Goal: Information Seeking & Learning: Learn about a topic

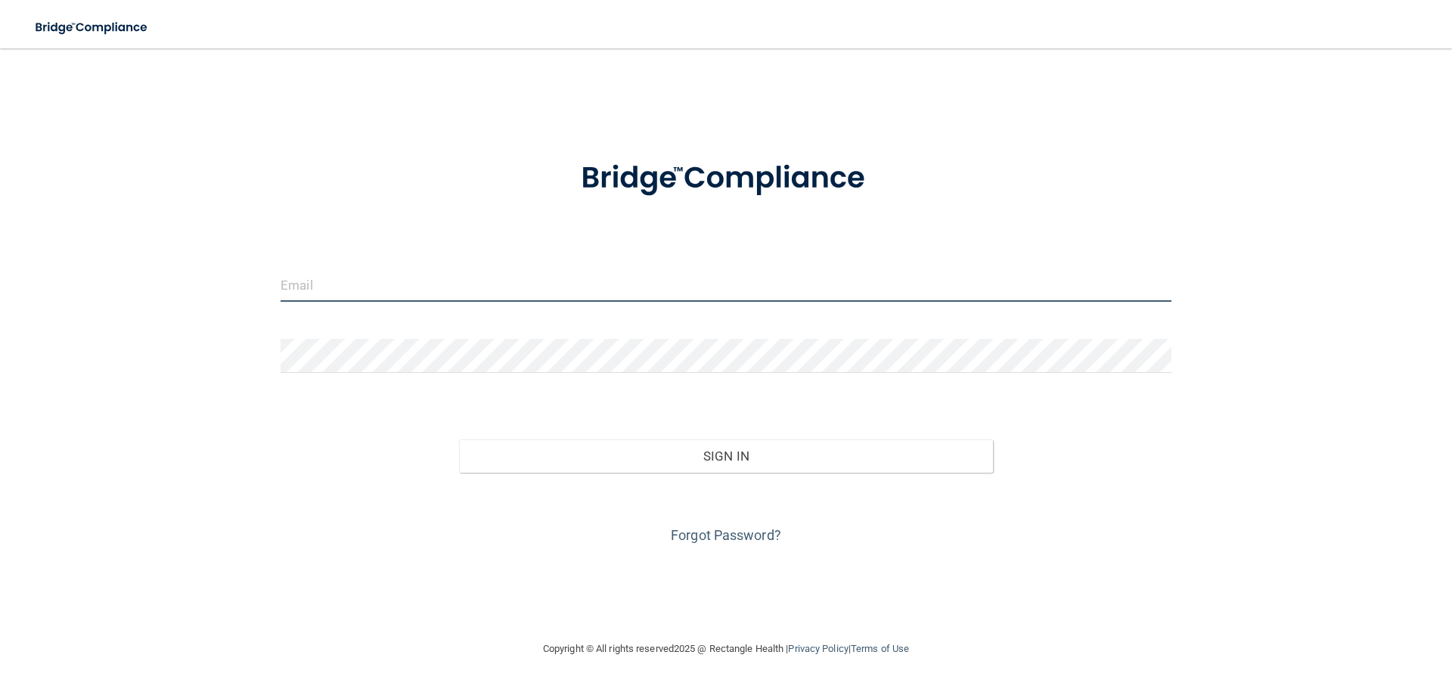
click at [367, 288] on input "email" at bounding box center [726, 285] width 891 height 34
type input "[EMAIL_ADDRESS][DOMAIN_NAME]"
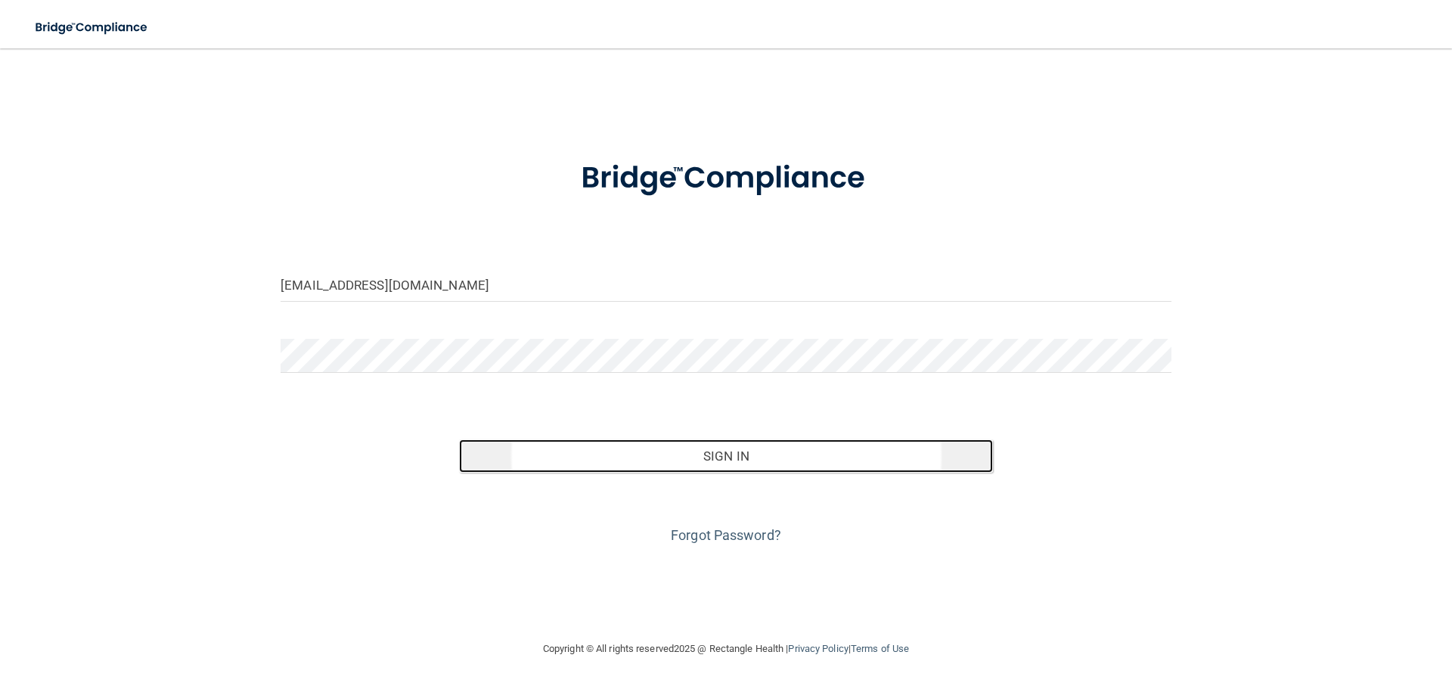
click at [585, 455] on button "Sign In" at bounding box center [726, 455] width 535 height 33
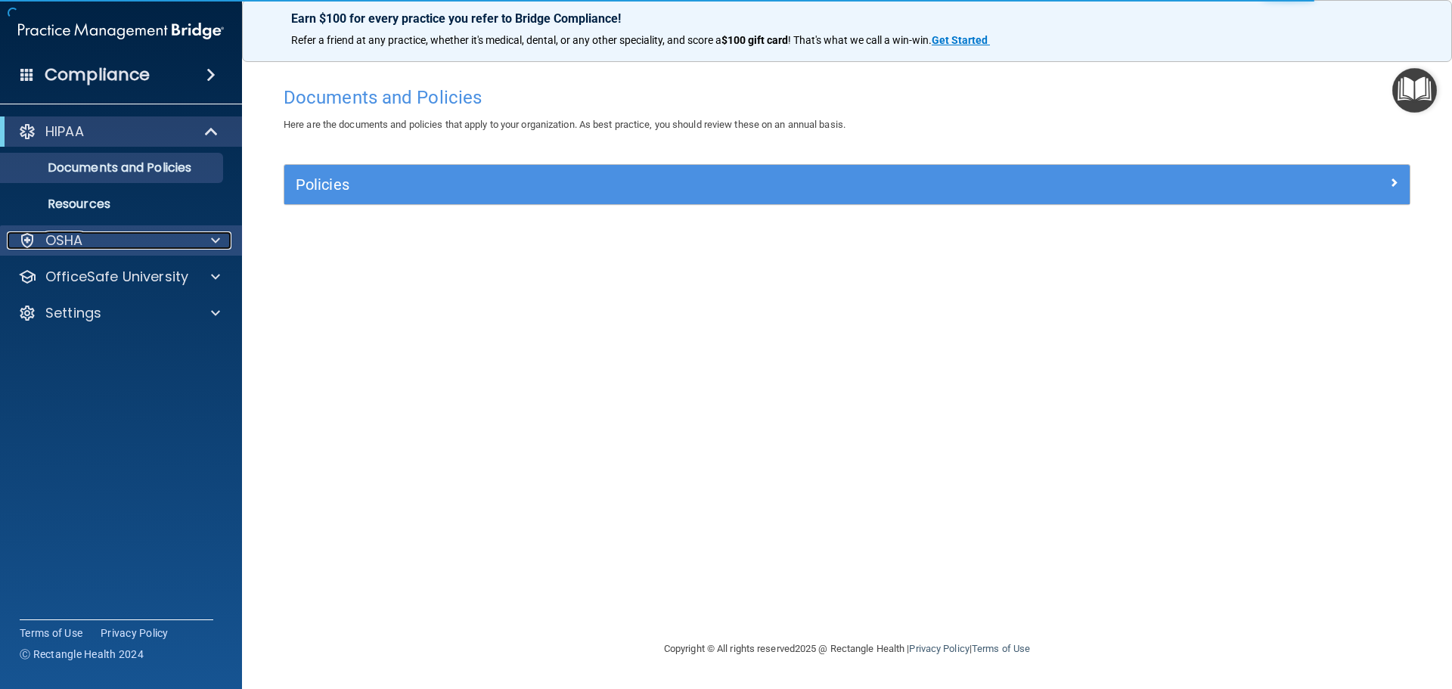
click at [135, 237] on div "OSHA" at bounding box center [101, 240] width 188 height 18
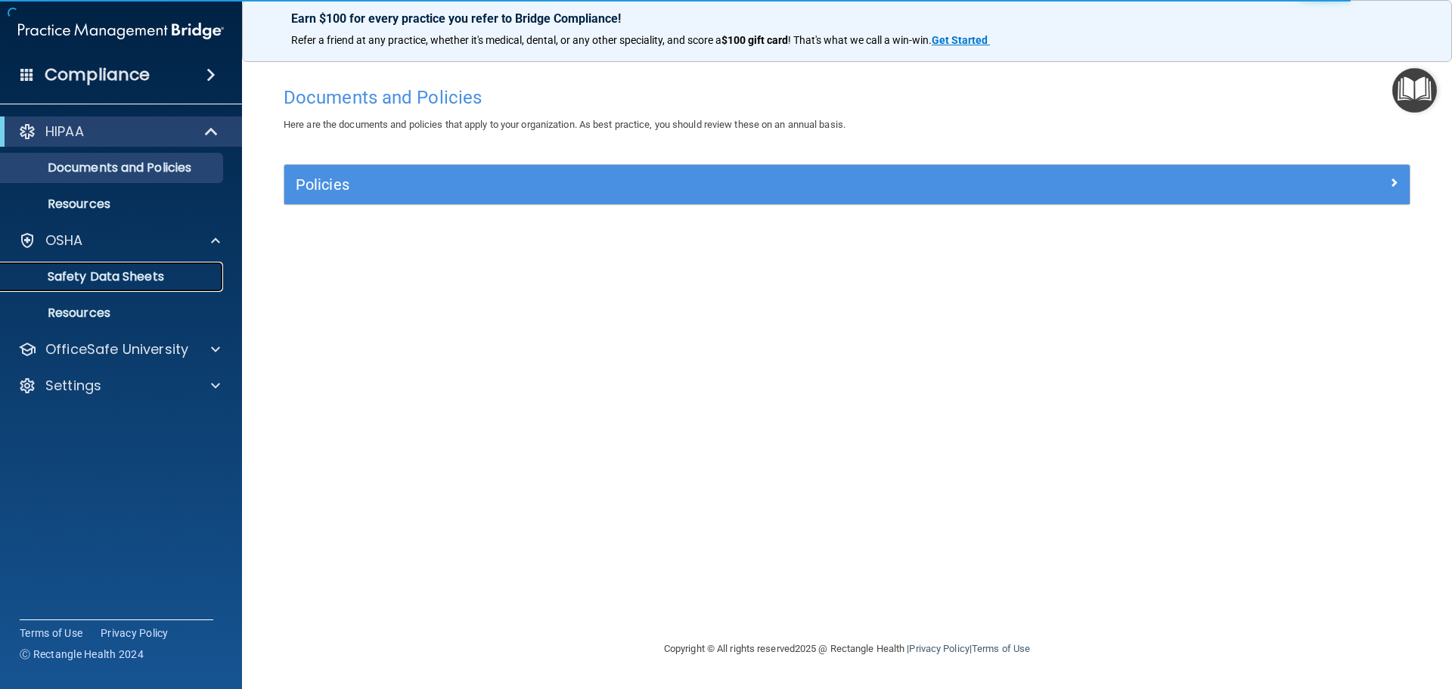
click at [114, 271] on p "Safety Data Sheets" at bounding box center [113, 276] width 206 height 15
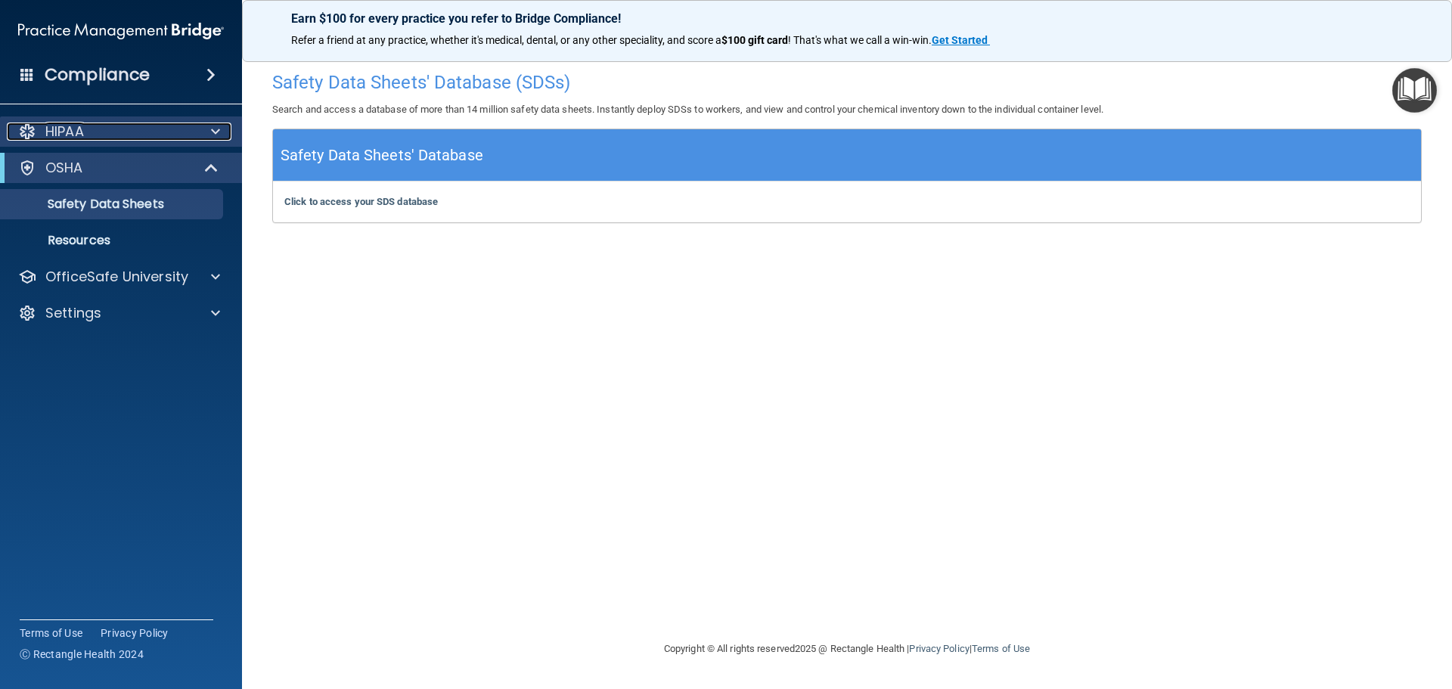
click at [226, 129] on div at bounding box center [213, 131] width 38 height 18
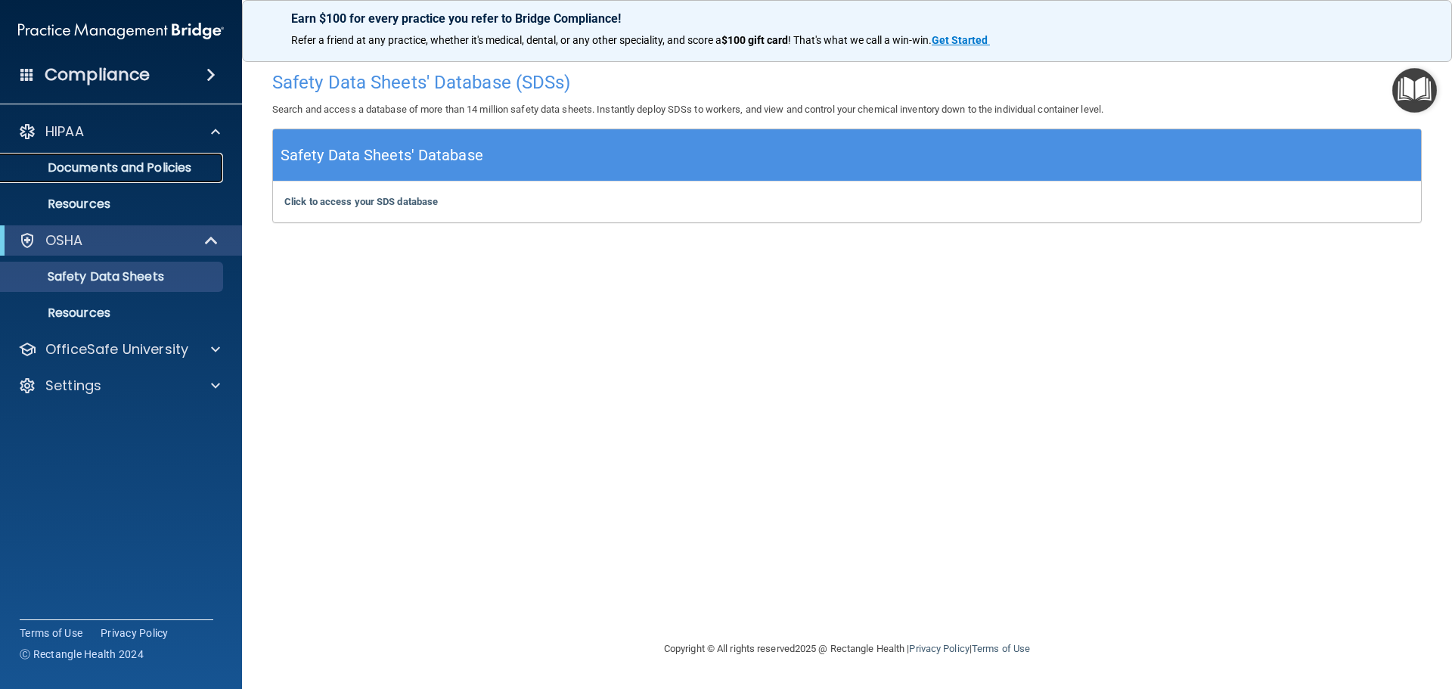
click at [181, 171] on p "Documents and Policies" at bounding box center [113, 167] width 206 height 15
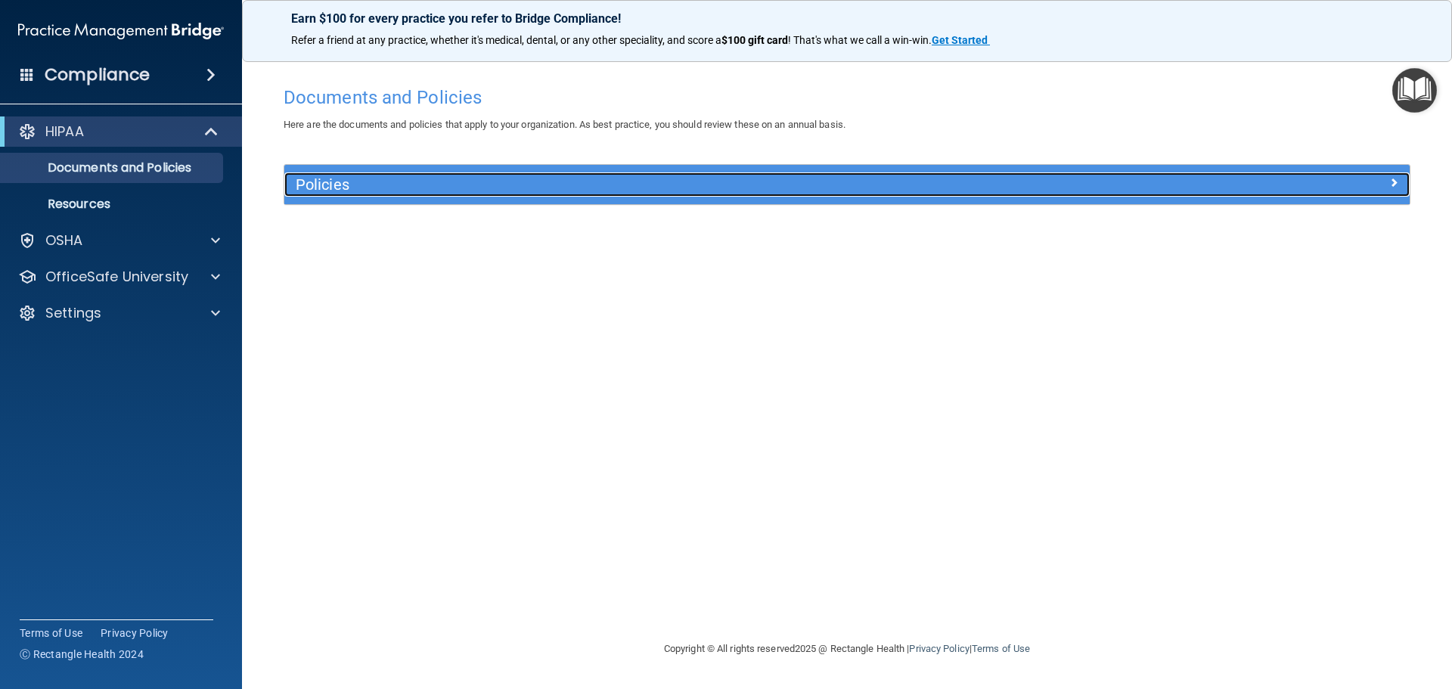
click at [1378, 180] on div at bounding box center [1268, 181] width 281 height 18
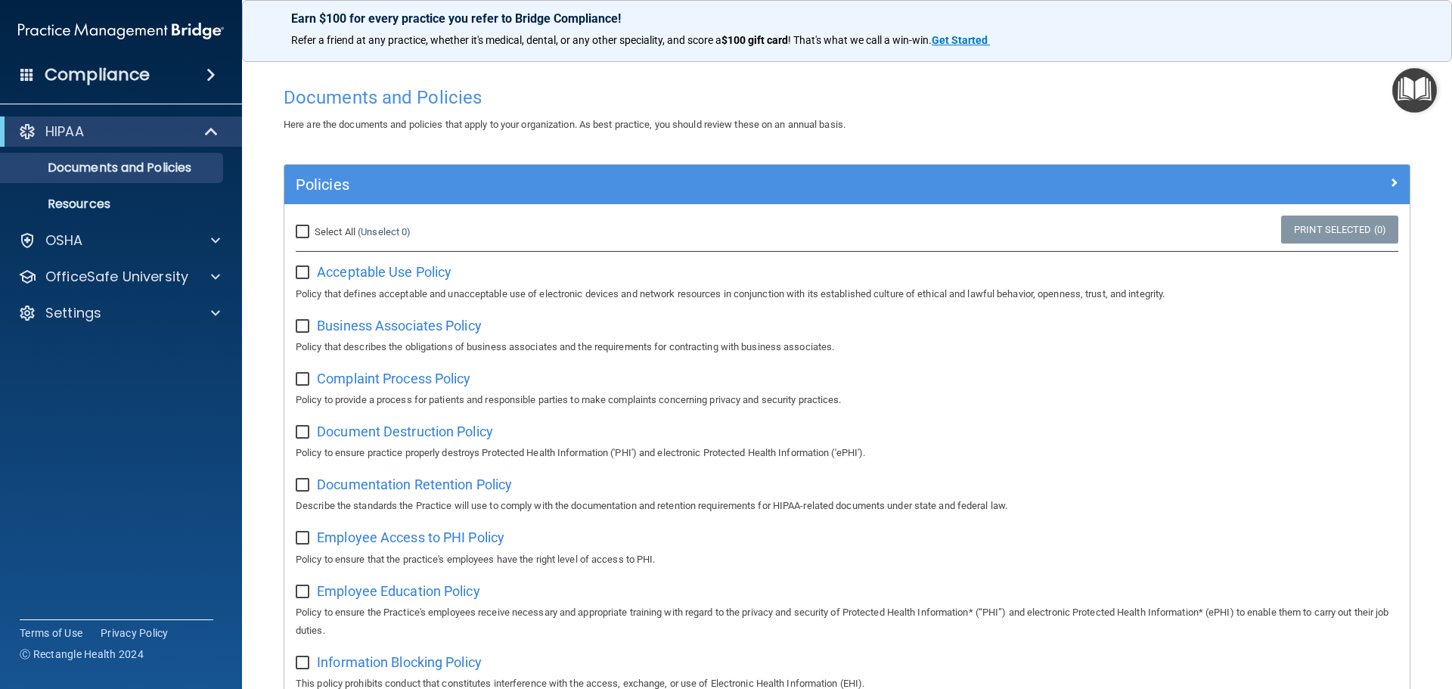
click at [296, 227] on input "Select All (Unselect 0) Unselect All" at bounding box center [304, 232] width 17 height 12
checkbox input "true"
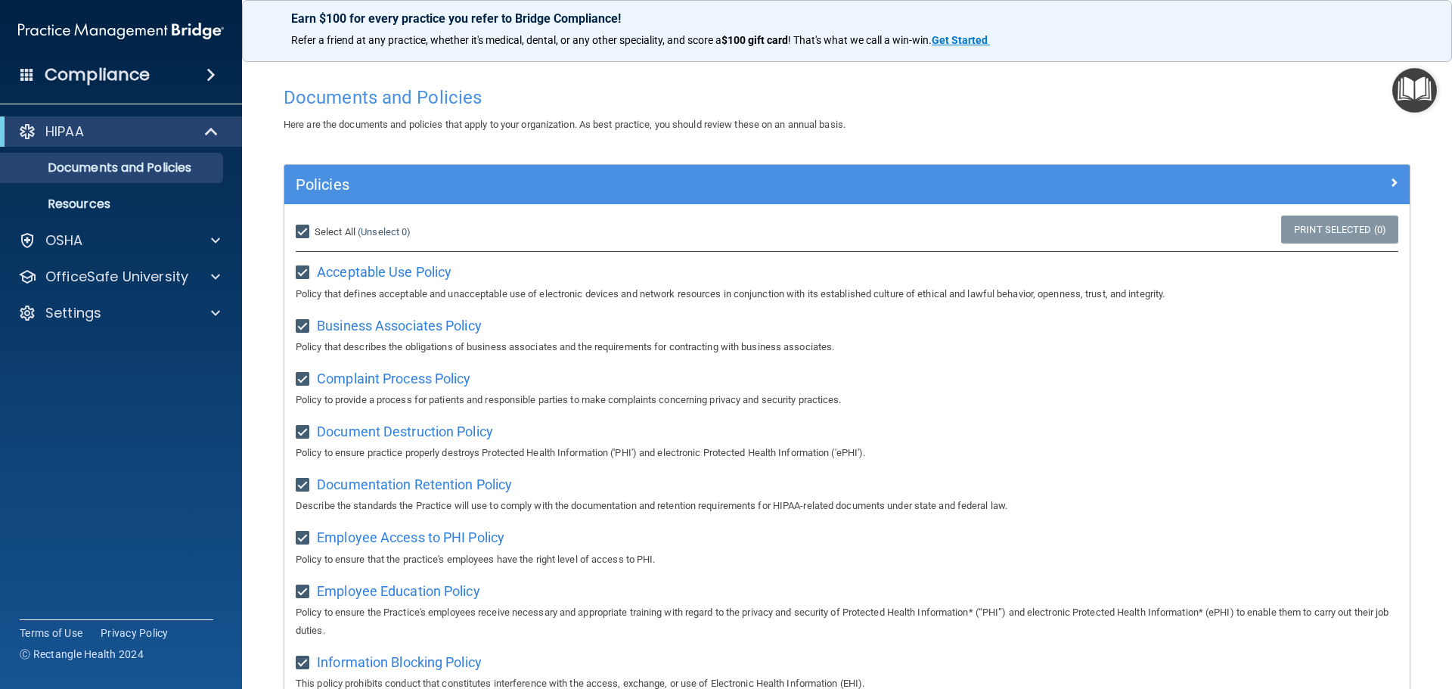
checkbox input "true"
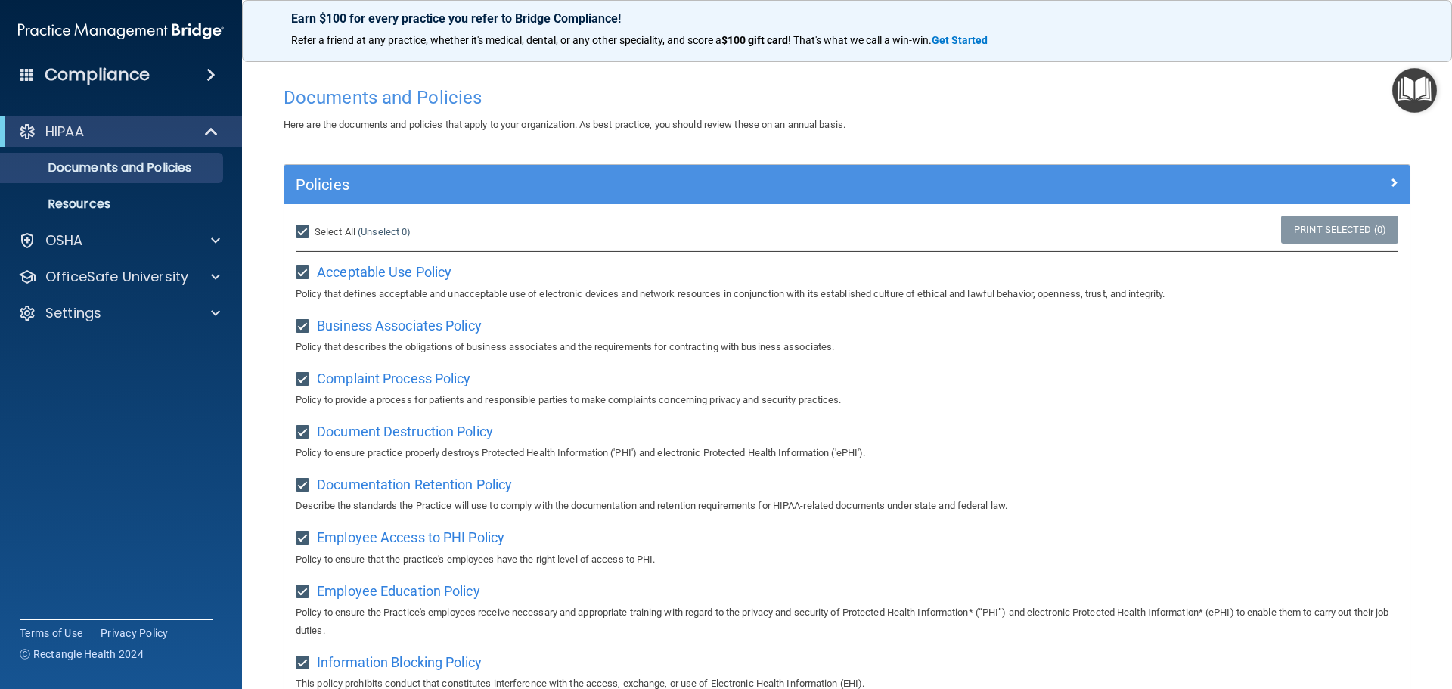
checkbox input "true"
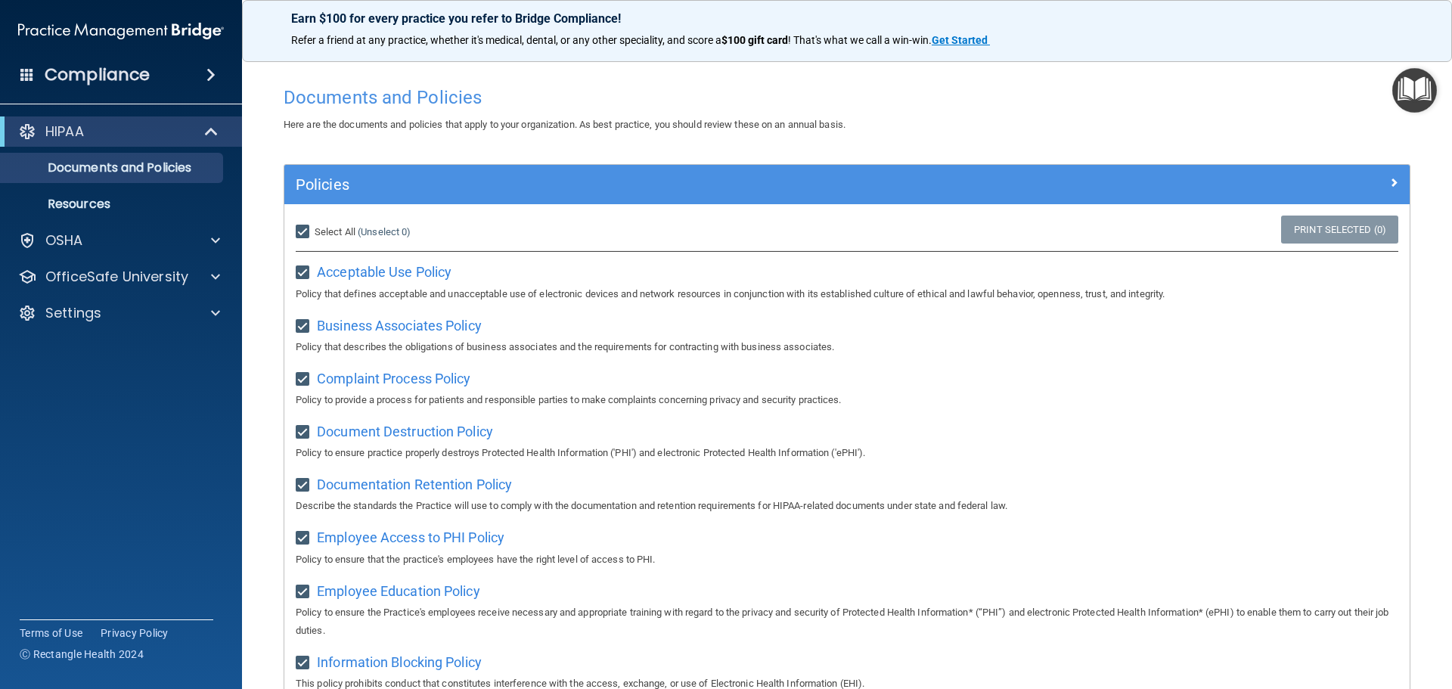
checkbox input "true"
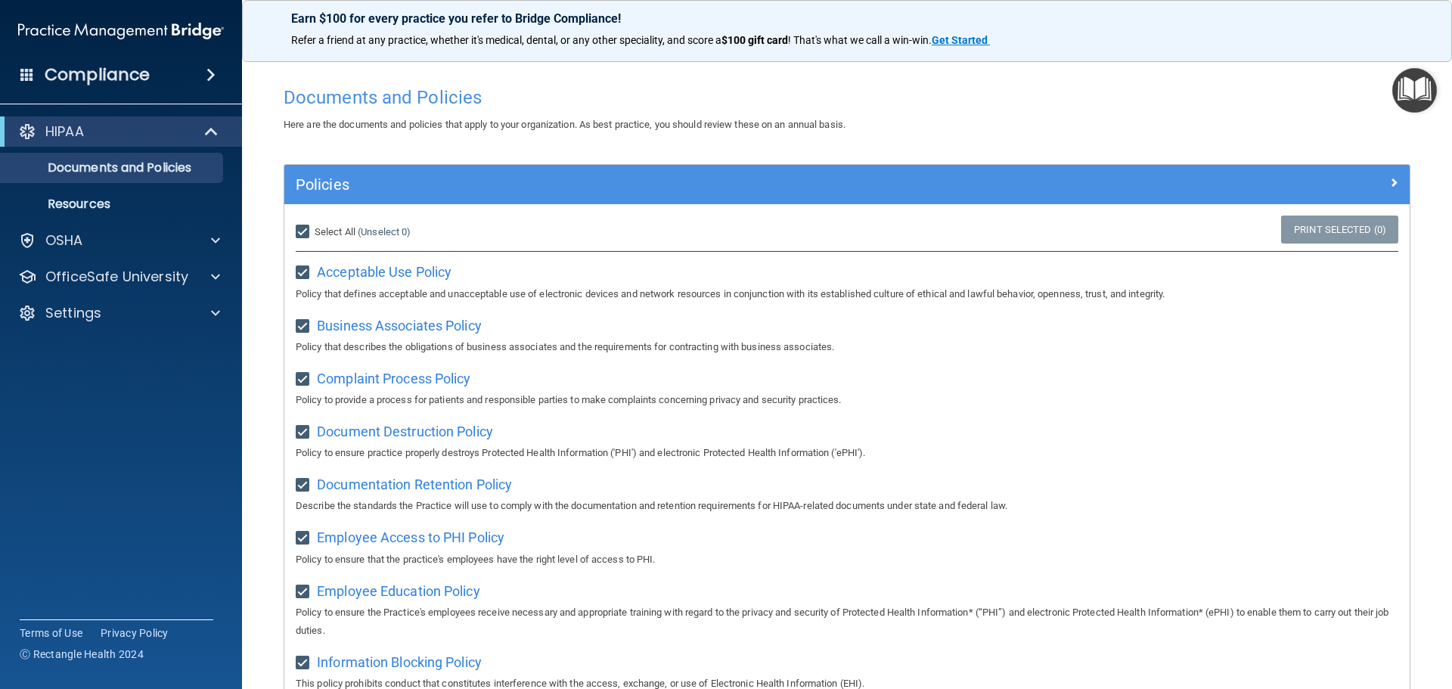
checkbox input "true"
click at [305, 231] on input "Select All (Unselect 21) Unselect All" at bounding box center [304, 232] width 17 height 12
checkbox input "false"
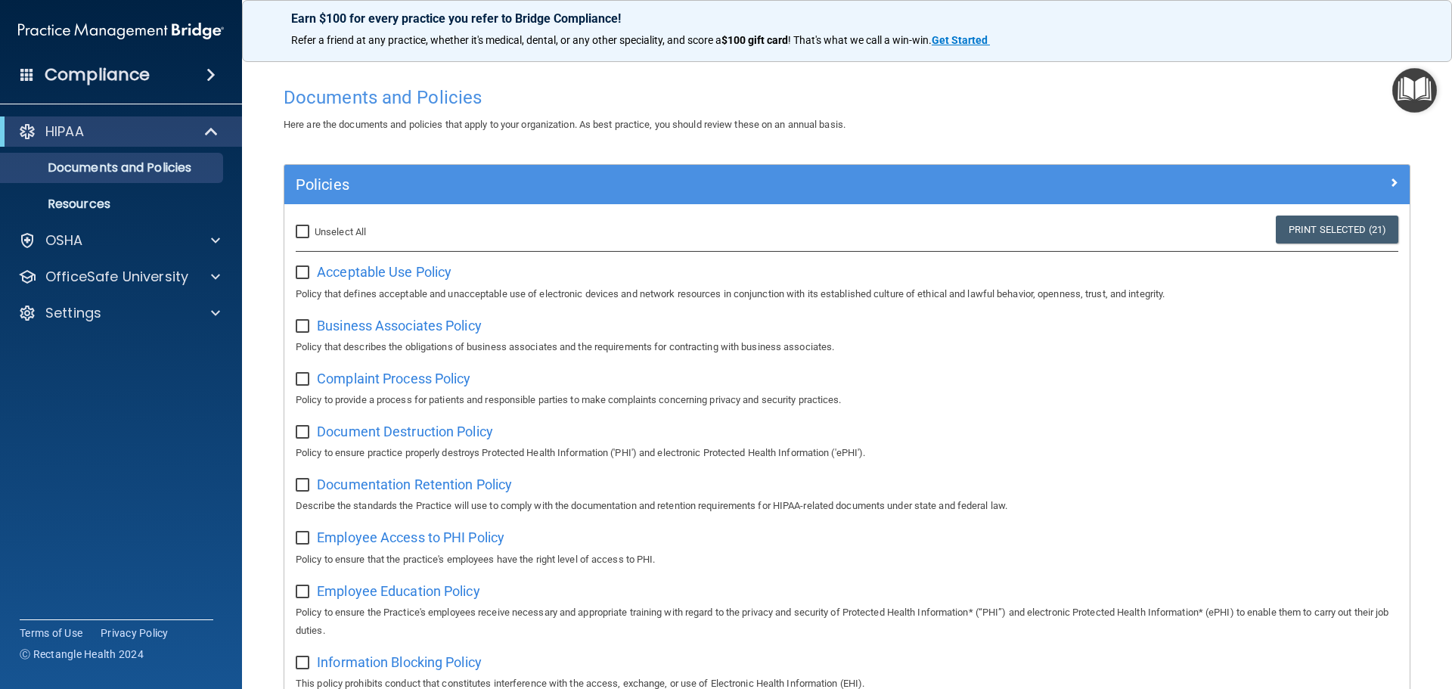
checkbox input "false"
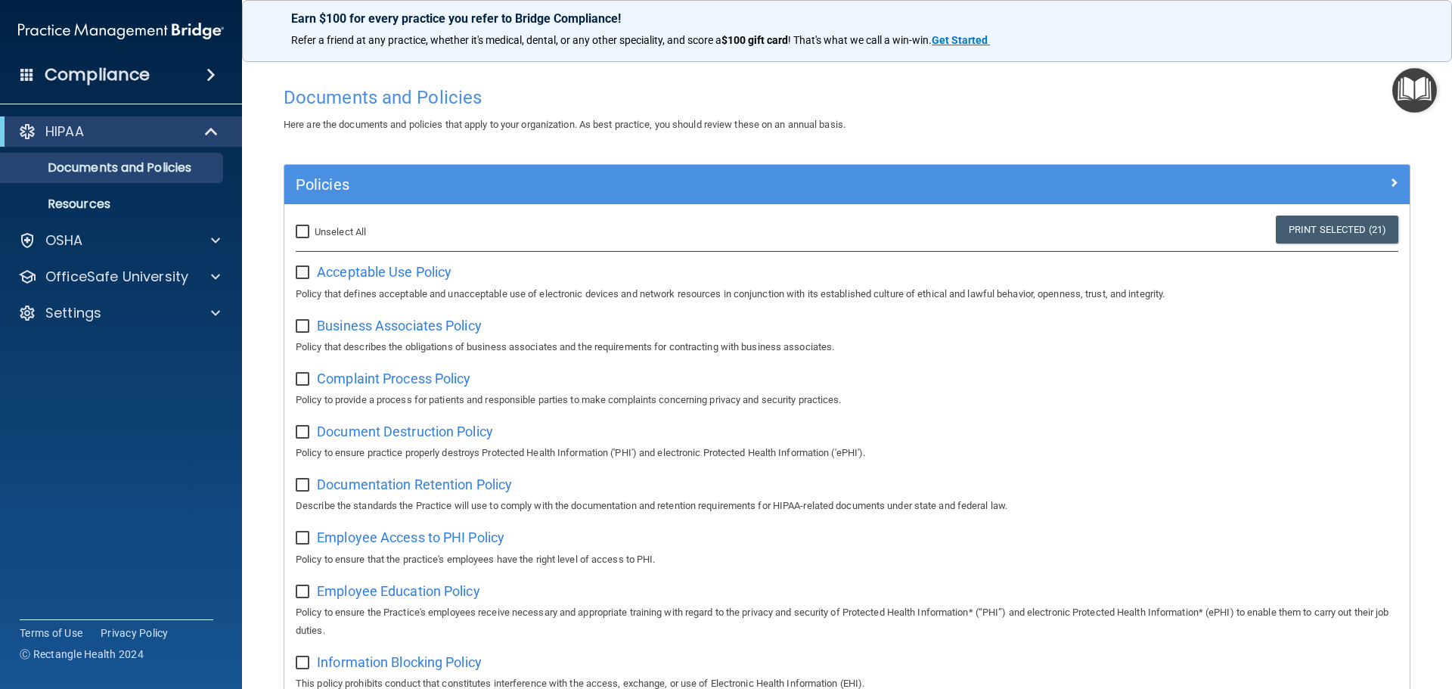
checkbox input "false"
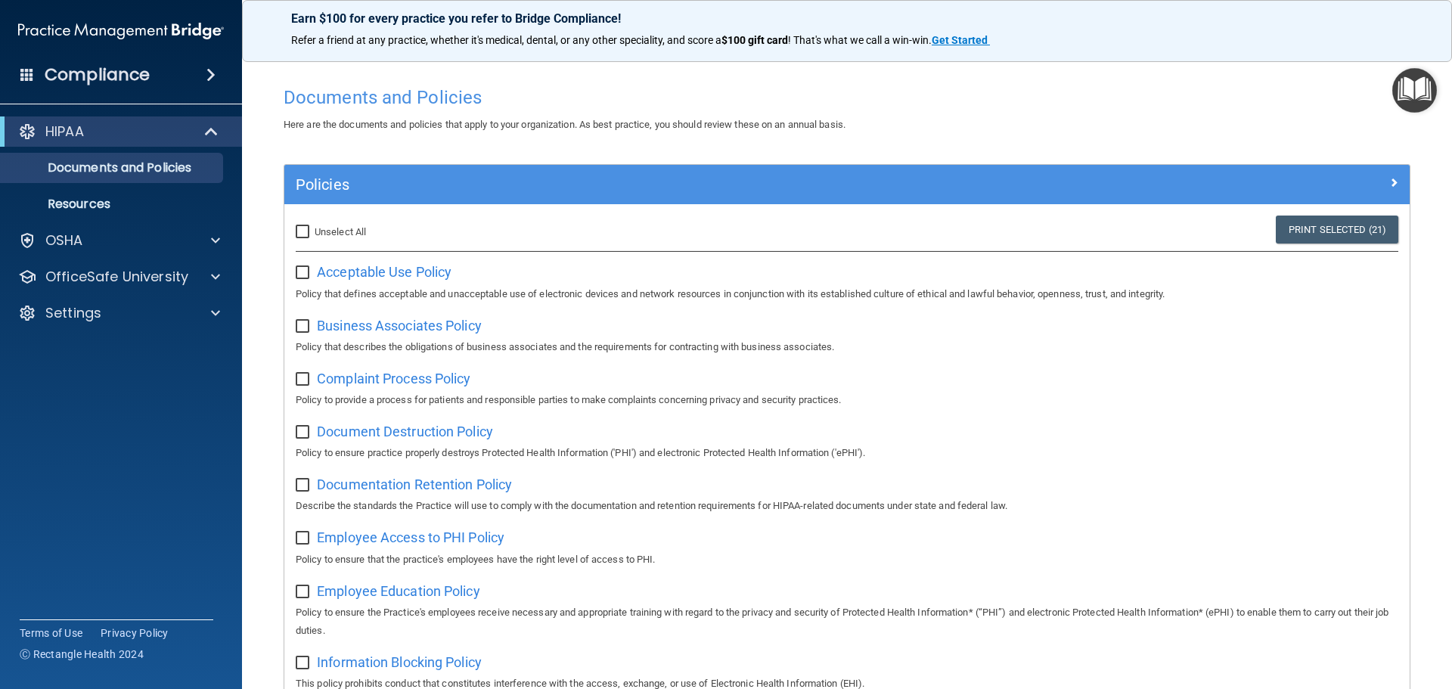
checkbox input "false"
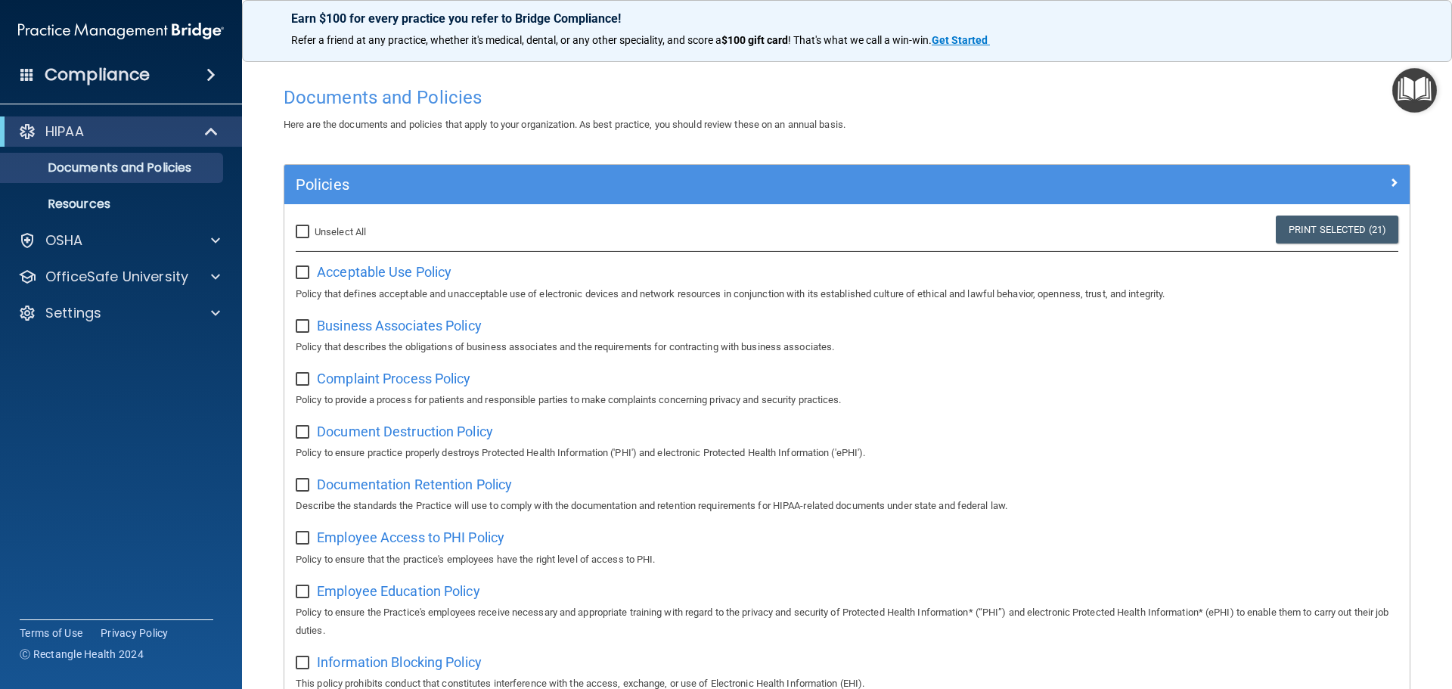
checkbox input "false"
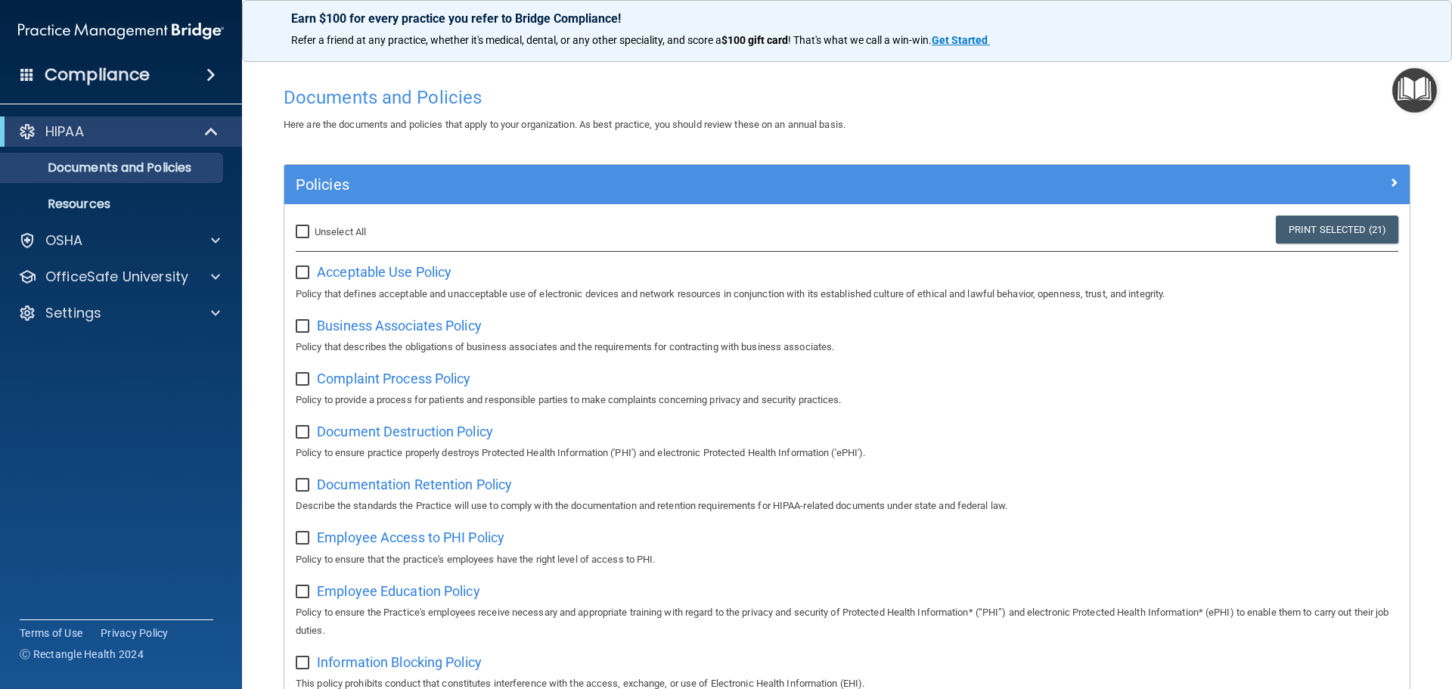
checkbox input "false"
click at [353, 271] on span "Acceptable Use Policy" at bounding box center [384, 272] width 135 height 16
click at [82, 237] on p "OSHA" at bounding box center [64, 240] width 38 height 18
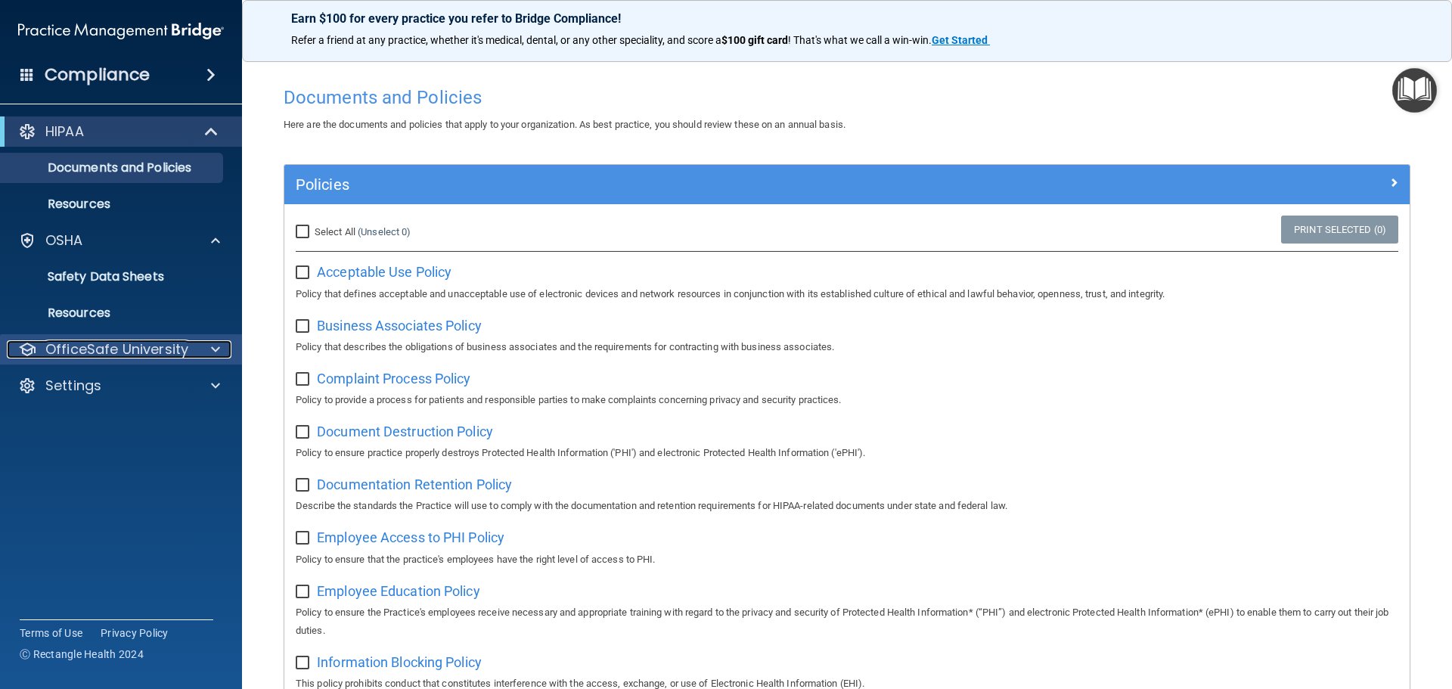
click at [107, 342] on p "OfficeSafe University" at bounding box center [116, 349] width 143 height 18
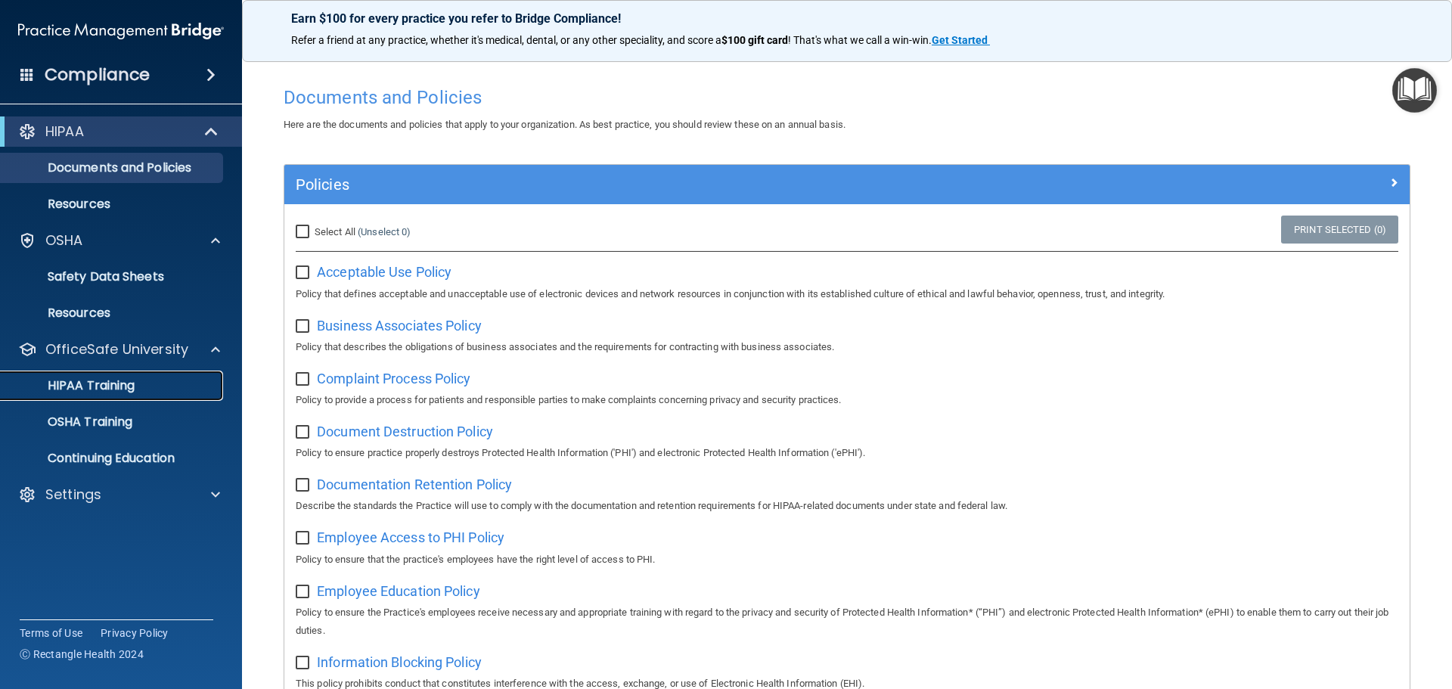
click at [108, 383] on p "HIPAA Training" at bounding box center [72, 385] width 125 height 15
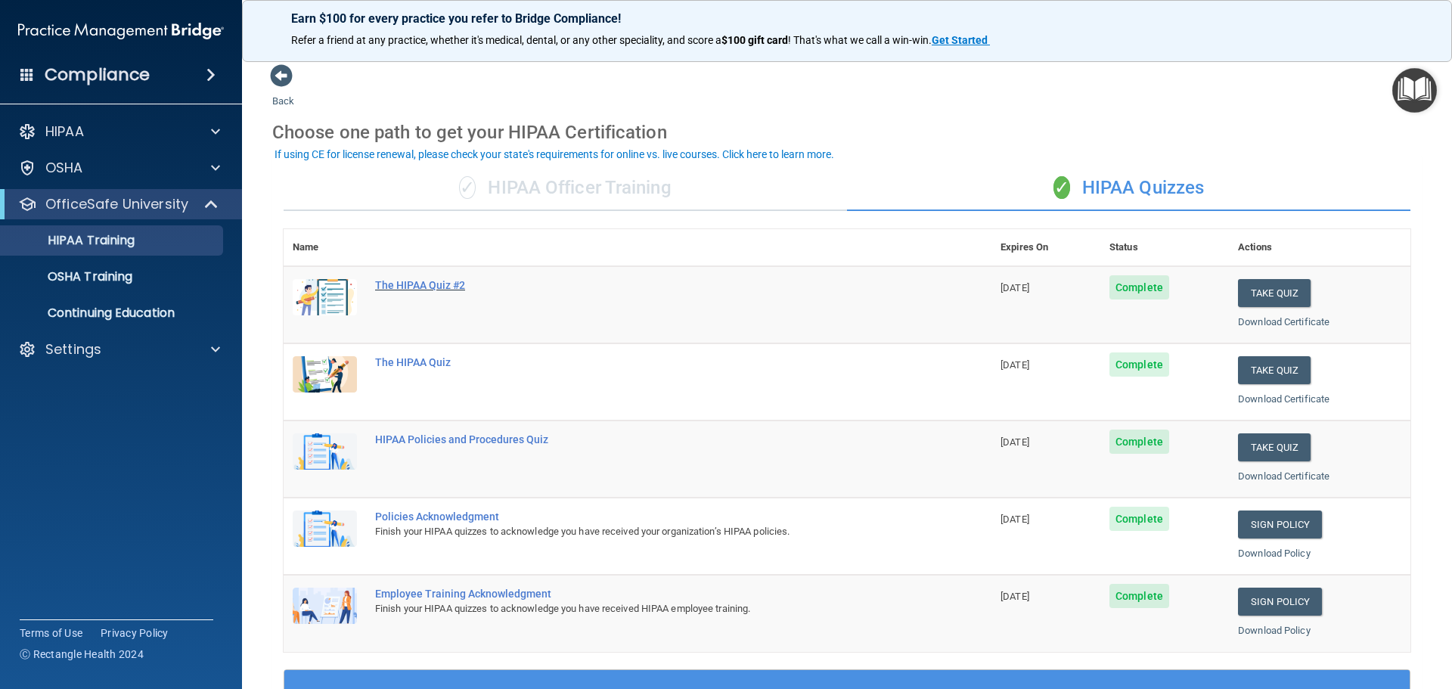
click at [418, 287] on div "The HIPAA Quiz #2" at bounding box center [645, 285] width 541 height 12
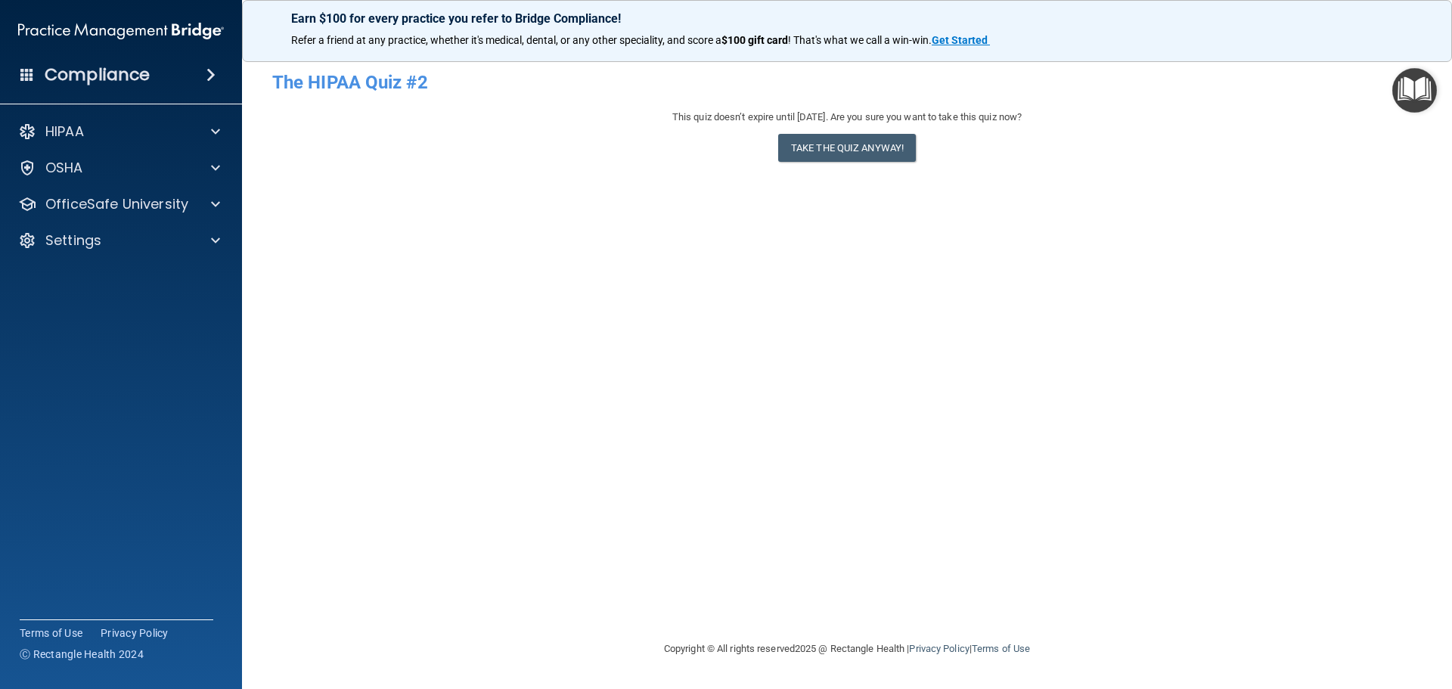
click at [1412, 88] on img "Open Resource Center" at bounding box center [1414, 90] width 45 height 45
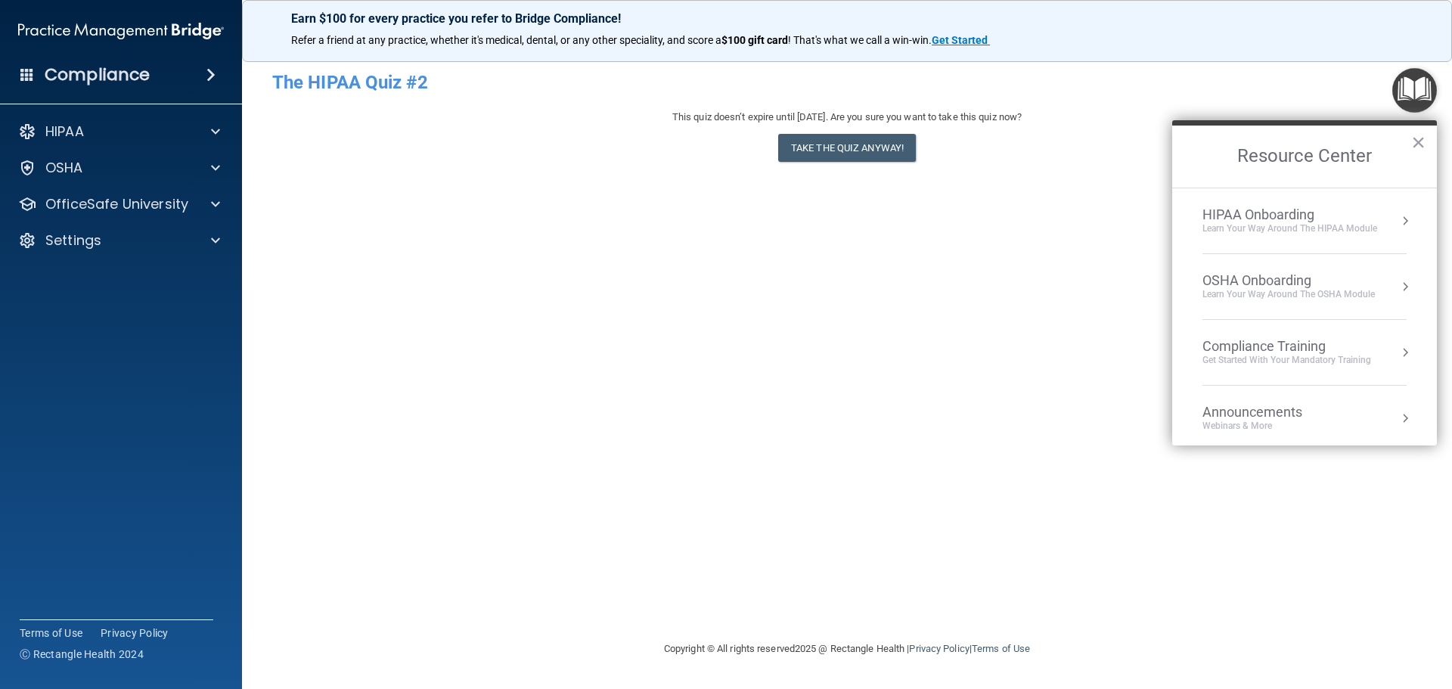
click at [1093, 339] on div "- The HIPAA Quiz #2 This quiz doesn’t expire until [DATE]. Are you sure you wan…" at bounding box center [846, 344] width 1149 height 561
click at [1418, 138] on button "×" at bounding box center [1418, 142] width 14 height 24
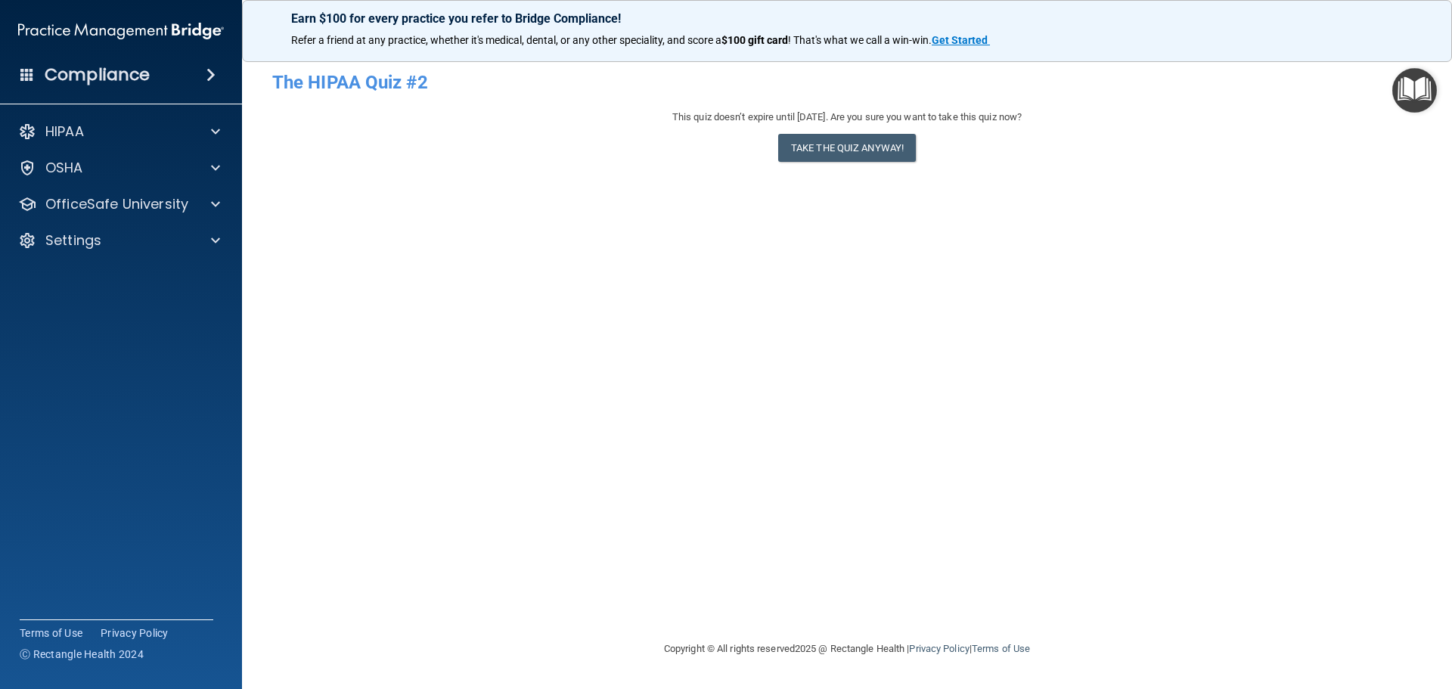
click at [1298, 138] on div "This quiz doesn’t expire until [DATE]. Are you sure you want to take this quiz …" at bounding box center [846, 138] width 1149 height 61
click at [398, 79] on h4 "The HIPAA Quiz #2" at bounding box center [846, 83] width 1149 height 20
click at [1404, 94] on img "Open Resource Center" at bounding box center [1414, 90] width 45 height 45
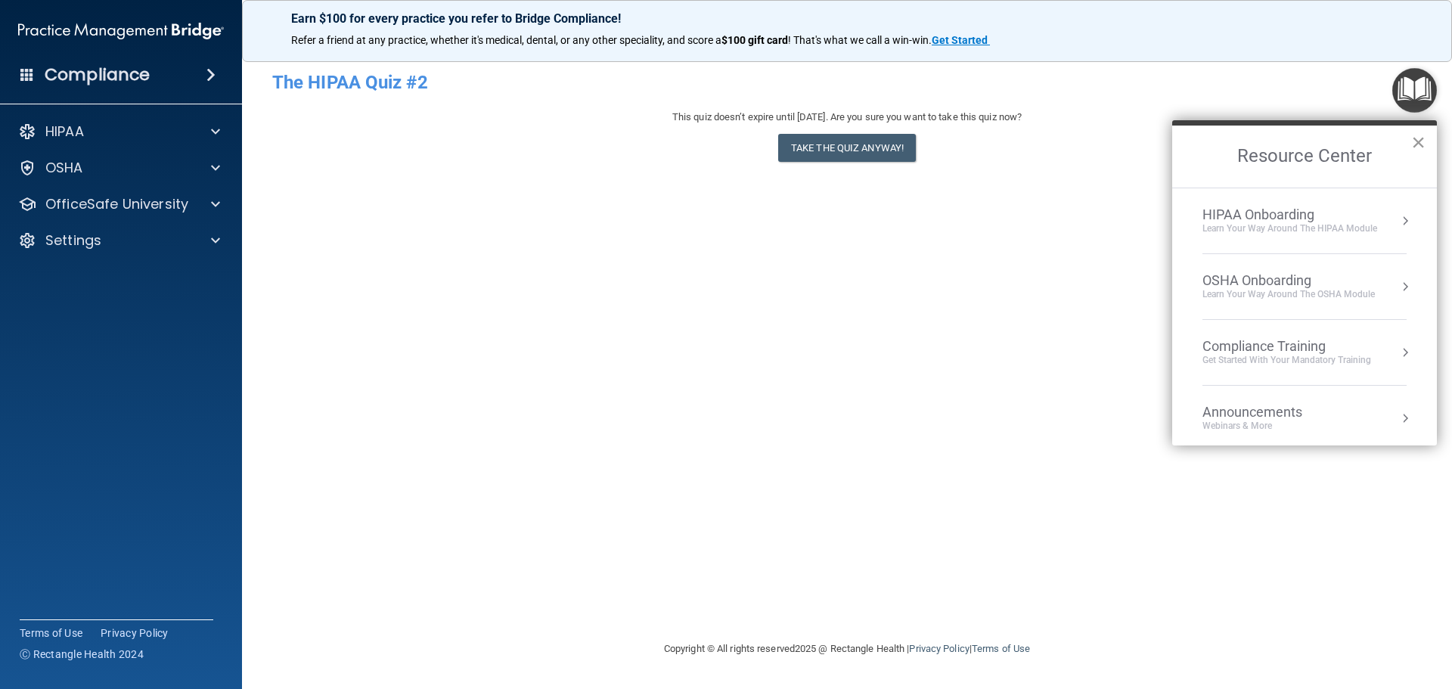
click at [1421, 145] on button "×" at bounding box center [1418, 142] width 14 height 24
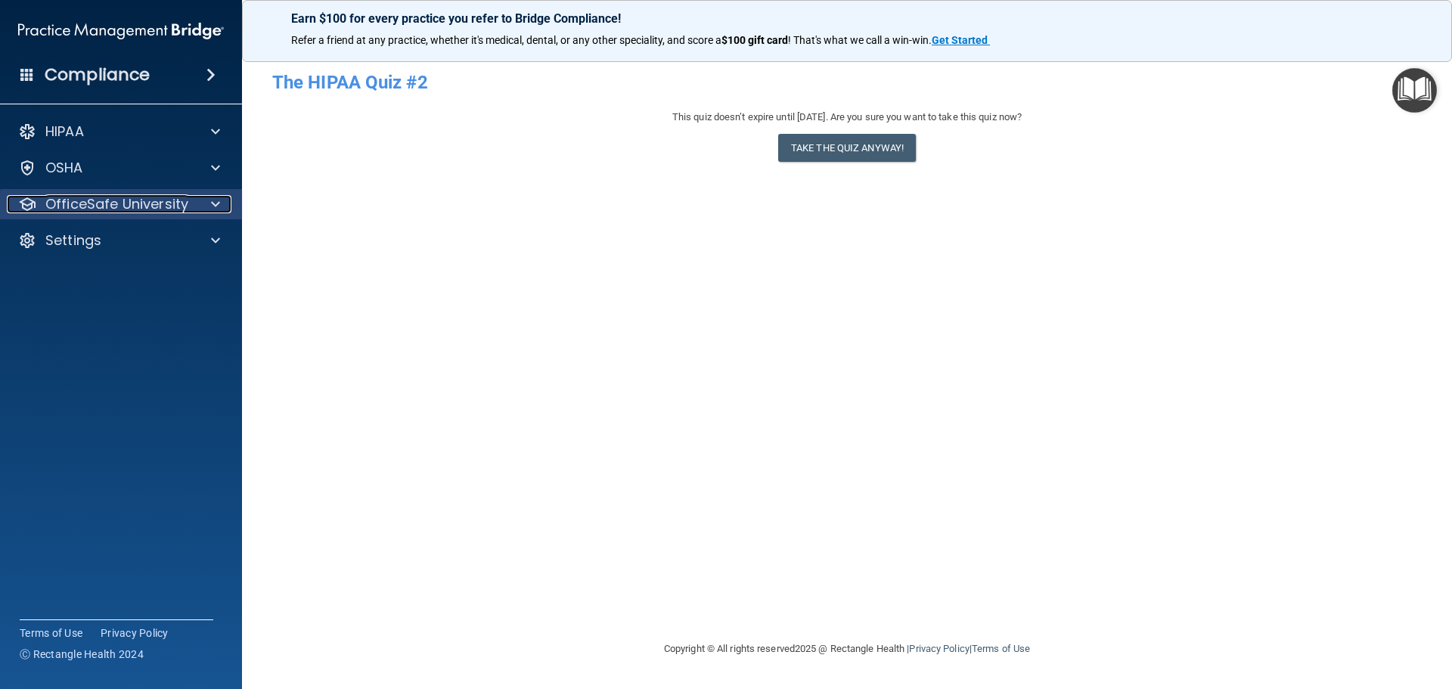
click at [87, 201] on p "OfficeSafe University" at bounding box center [116, 204] width 143 height 18
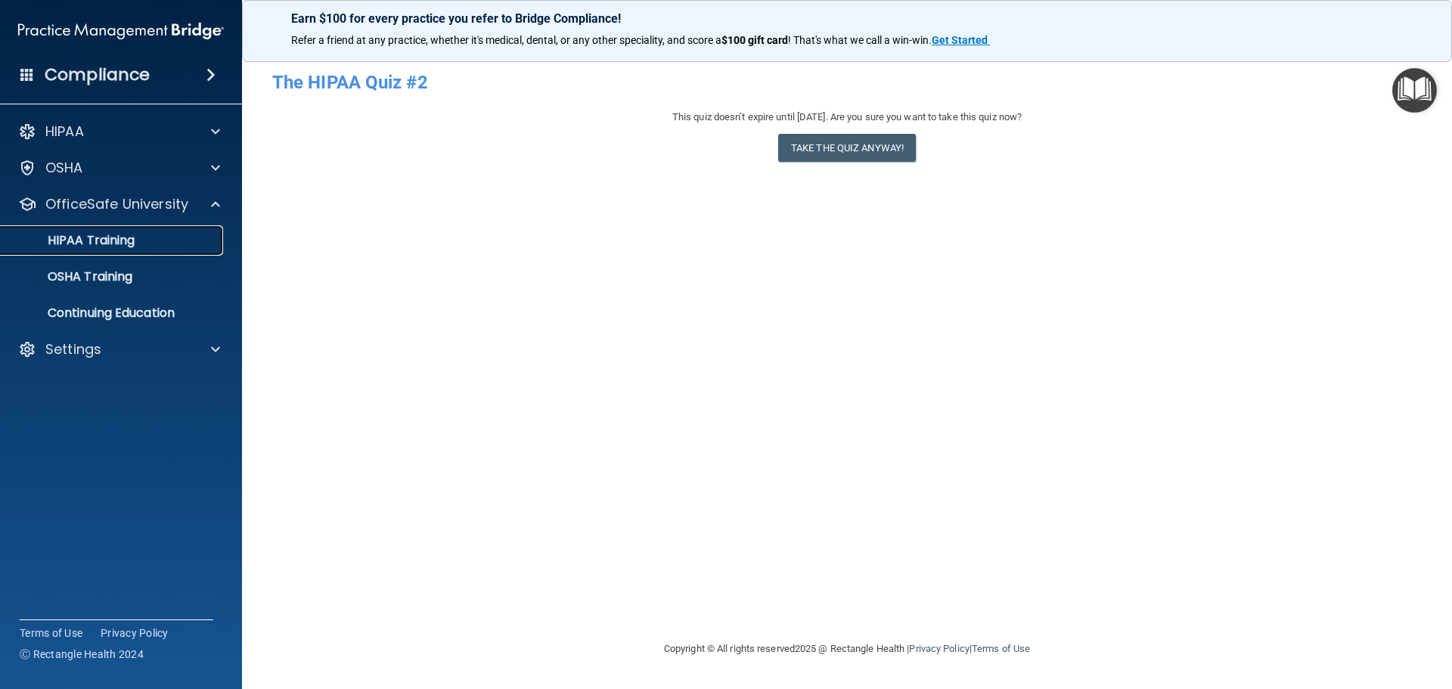
click at [101, 245] on p "HIPAA Training" at bounding box center [72, 240] width 125 height 15
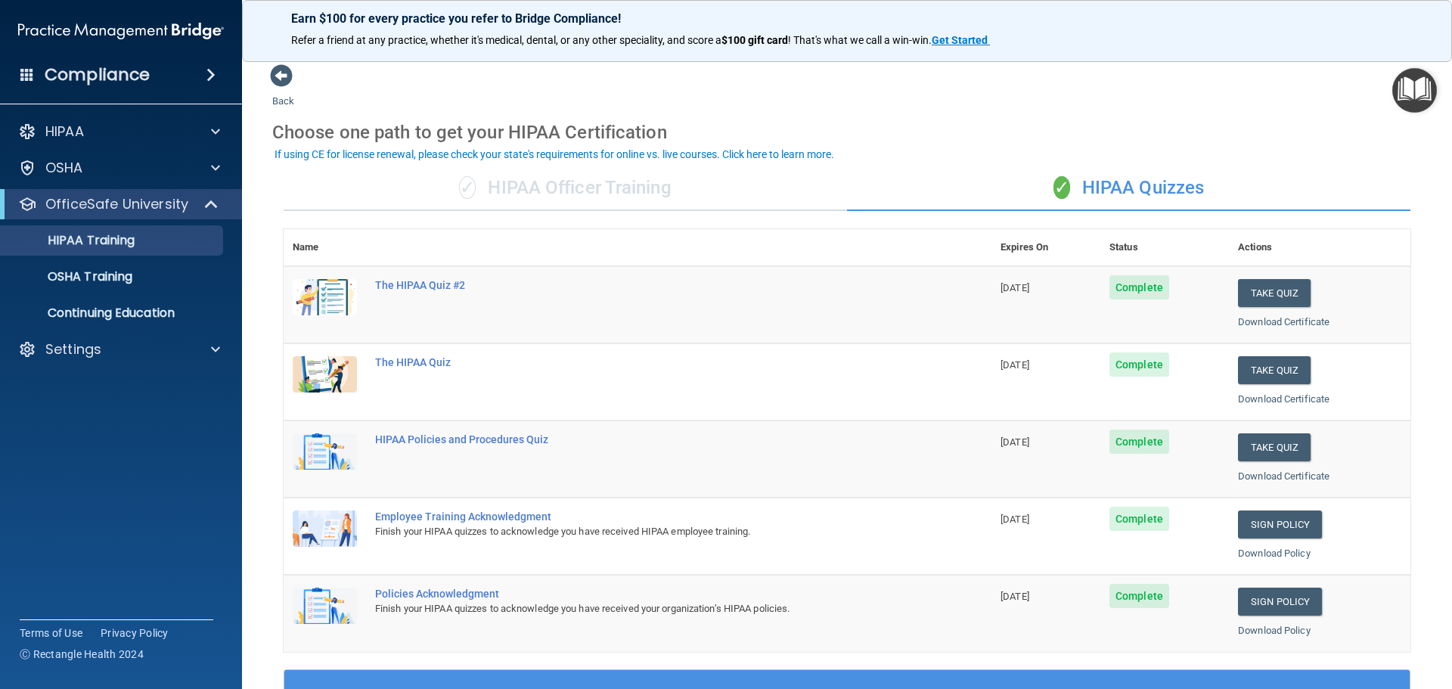
click at [1141, 284] on span "Complete" at bounding box center [1139, 287] width 60 height 24
click at [1133, 290] on span "Complete" at bounding box center [1139, 287] width 60 height 24
click at [1014, 290] on span "[DATE]" at bounding box center [1014, 287] width 29 height 11
click at [390, 366] on div "The HIPAA Quiz" at bounding box center [645, 362] width 541 height 12
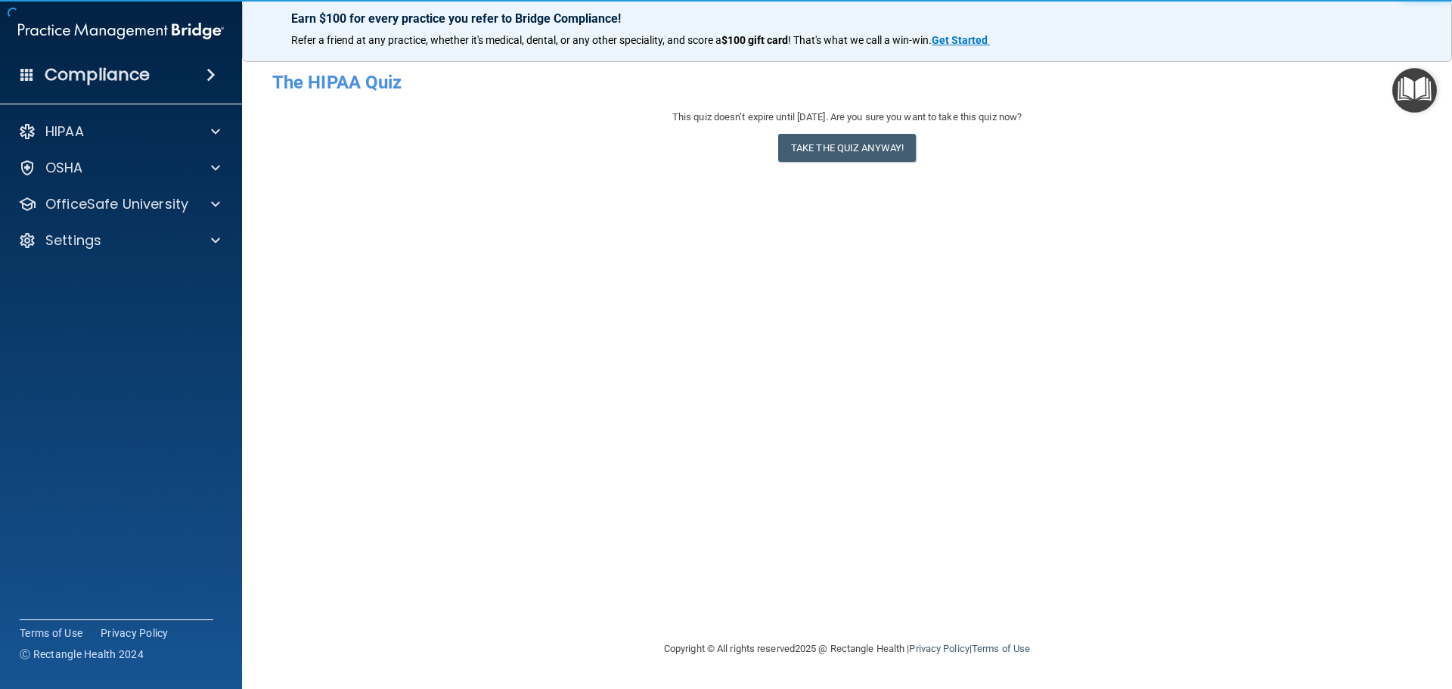
click at [338, 85] on h4 "The HIPAA Quiz" at bounding box center [846, 83] width 1149 height 20
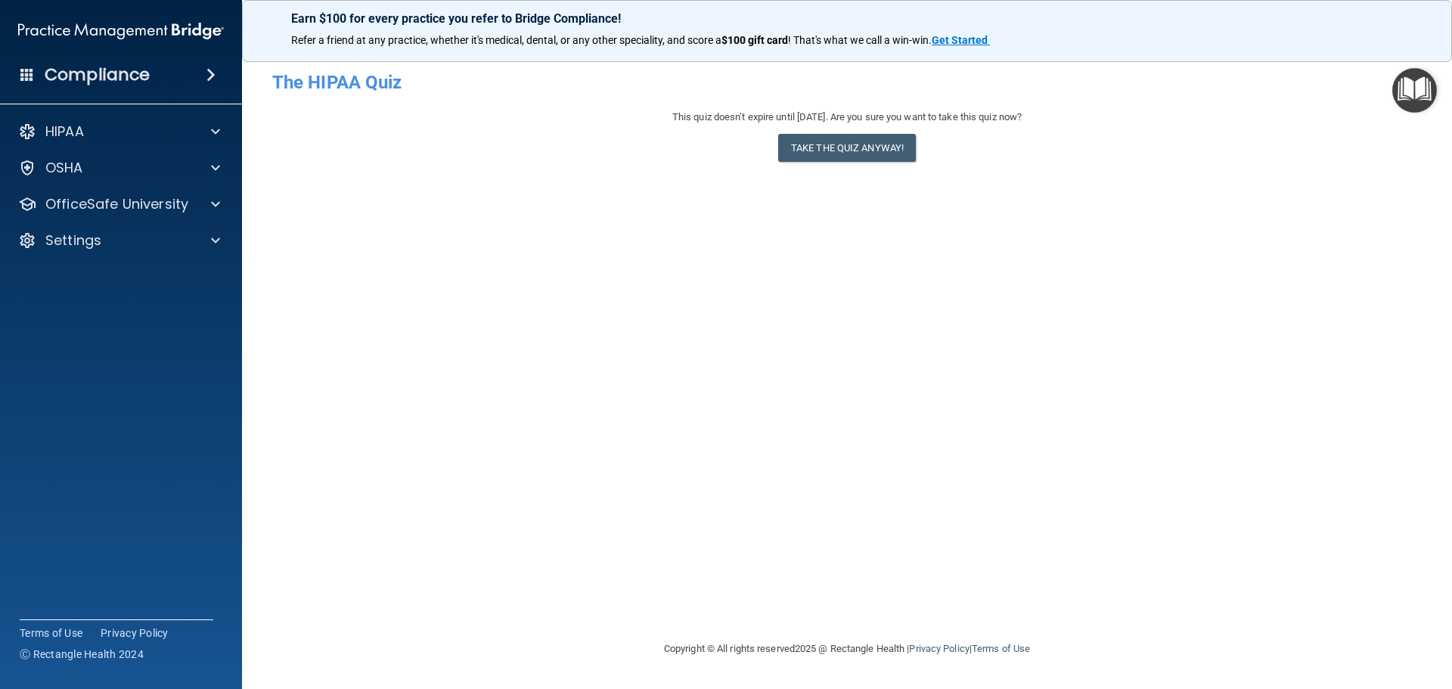
click at [1424, 101] on img "Open Resource Center" at bounding box center [1414, 90] width 45 height 45
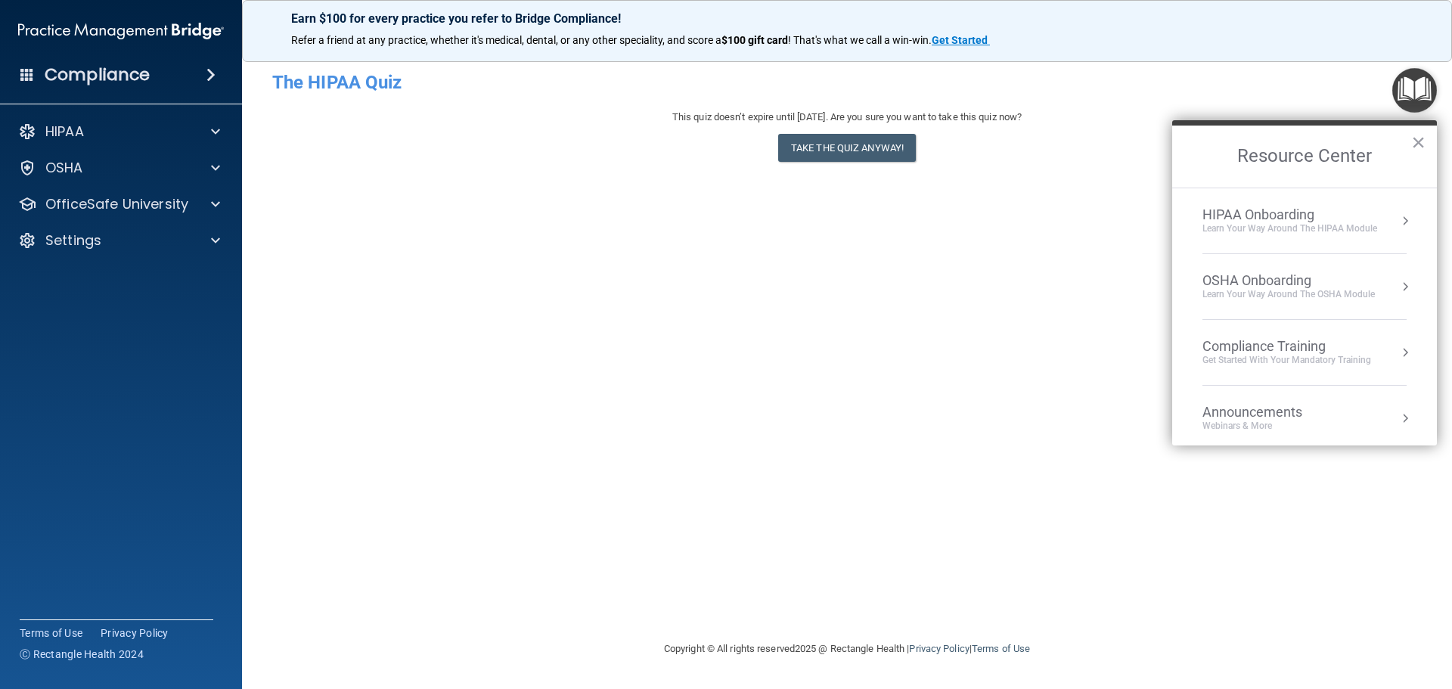
click at [1397, 355] on button "Resource Center" at bounding box center [1404, 352] width 15 height 15
click at [1298, 212] on div "HIPAA Training for Members" at bounding box center [1268, 213] width 169 height 14
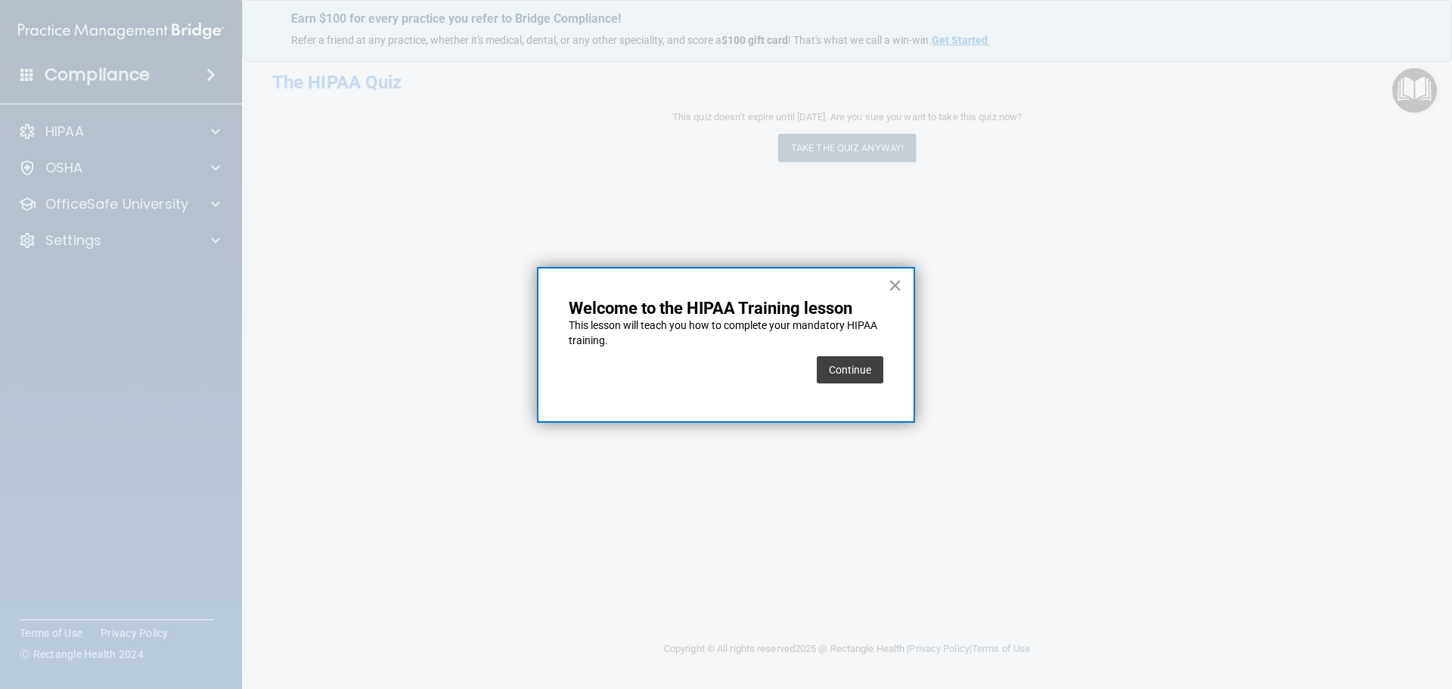
click at [897, 287] on button "×" at bounding box center [895, 285] width 14 height 24
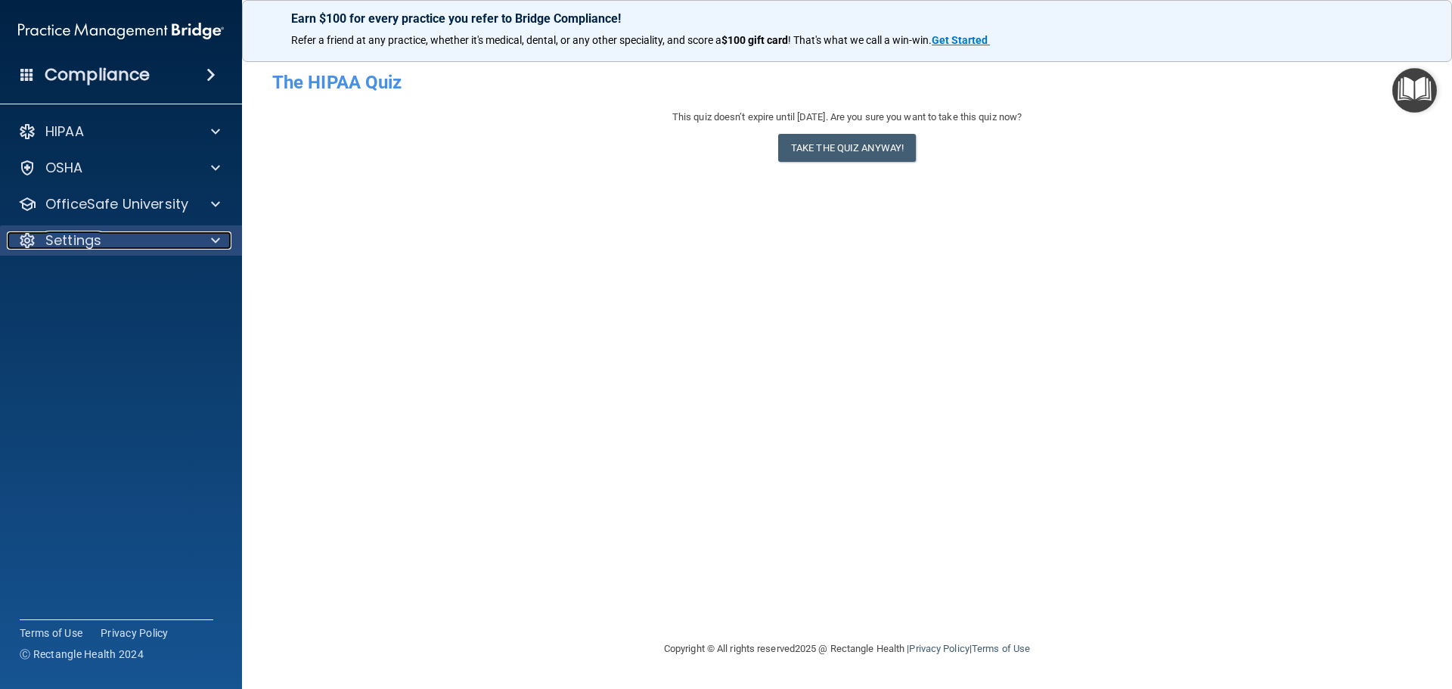
click at [116, 237] on div "Settings" at bounding box center [101, 240] width 188 height 18
click at [109, 288] on link "My Account" at bounding box center [104, 277] width 238 height 30
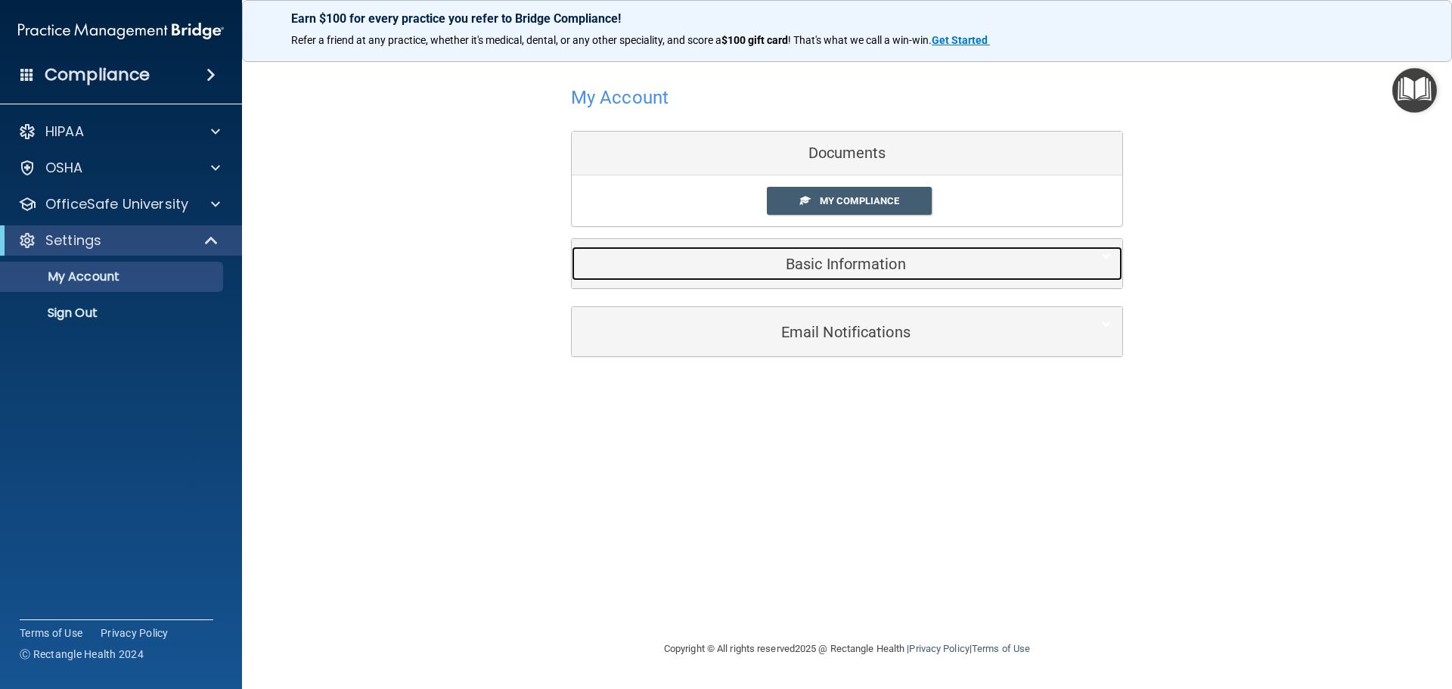
click at [786, 263] on h5 "Basic Information" at bounding box center [824, 264] width 482 height 17
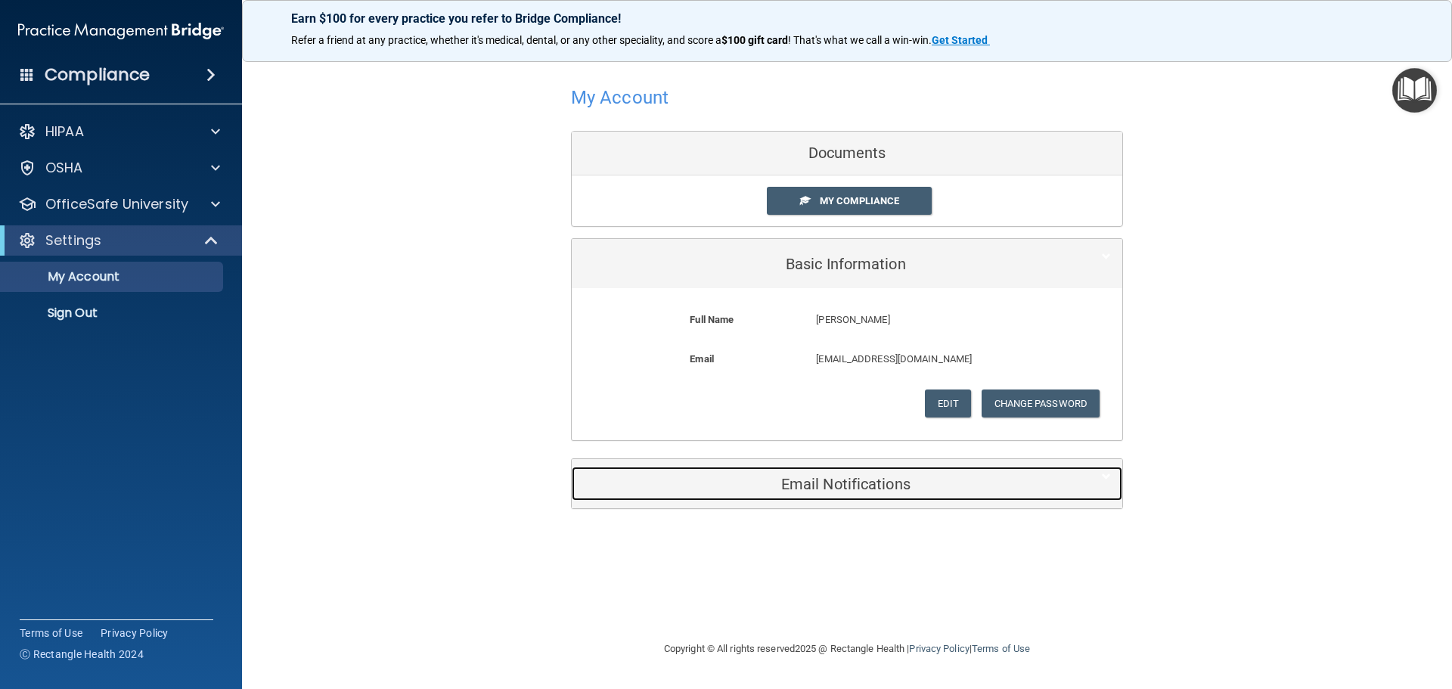
click at [838, 485] on h5 "Email Notifications" at bounding box center [824, 484] width 482 height 17
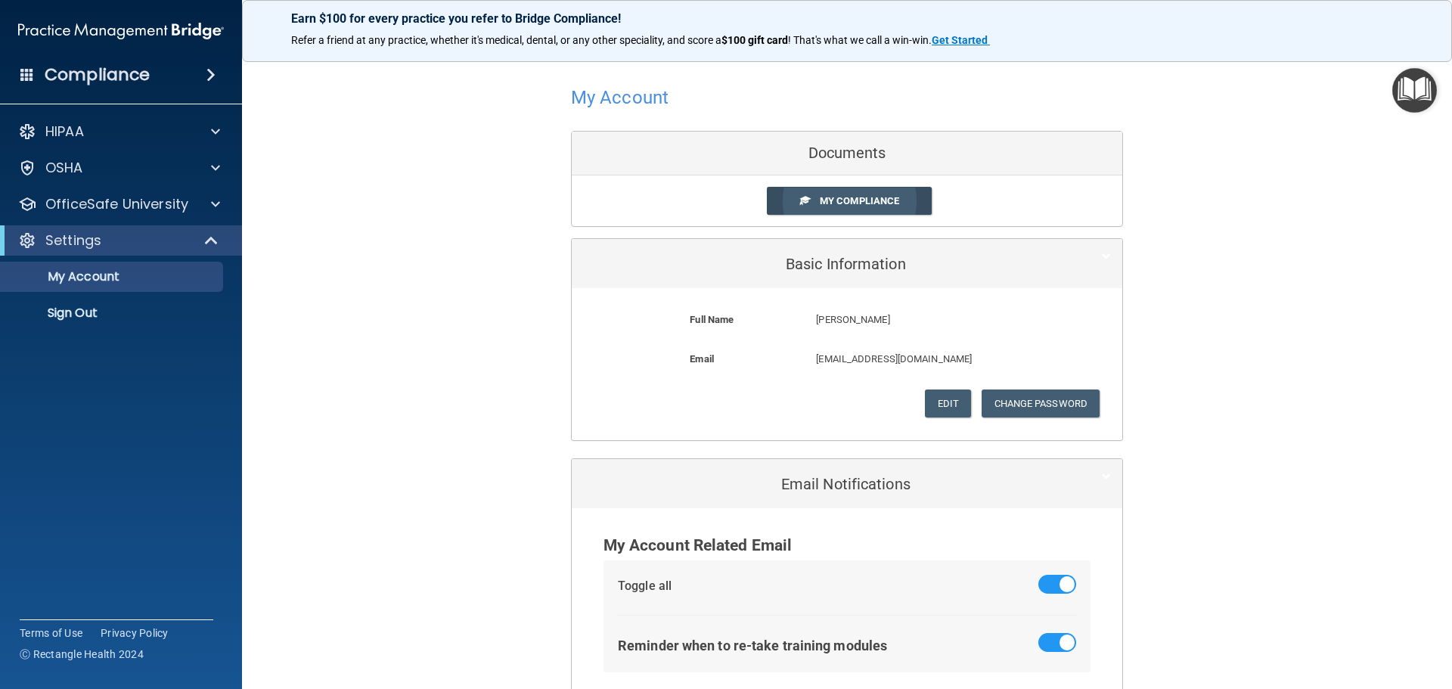
click at [808, 198] on link "My Compliance" at bounding box center [850, 201] width 166 height 28
click at [827, 212] on link "My Compliance" at bounding box center [850, 201] width 166 height 28
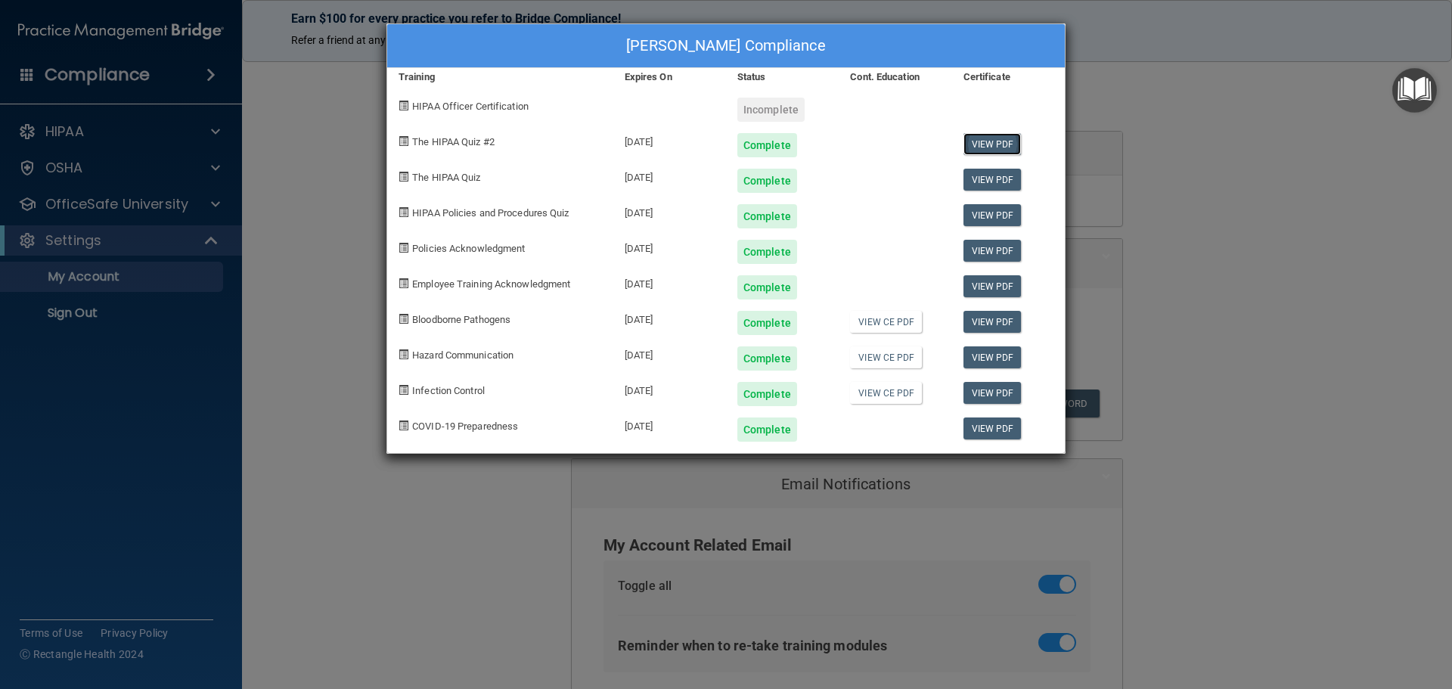
click at [976, 148] on link "View PDF" at bounding box center [992, 144] width 58 height 22
click at [475, 106] on span "HIPAA Officer Certification" at bounding box center [470, 106] width 116 height 11
click at [763, 103] on div "Incomplete" at bounding box center [770, 110] width 67 height 24
click at [1327, 151] on div "[PERSON_NAME] Compliance Training Expires On Status Cont. Education Certificate…" at bounding box center [726, 344] width 1452 height 689
click at [1203, 101] on div "[PERSON_NAME] Compliance Training Expires On Status Cont. Education Certificate…" at bounding box center [726, 344] width 1452 height 689
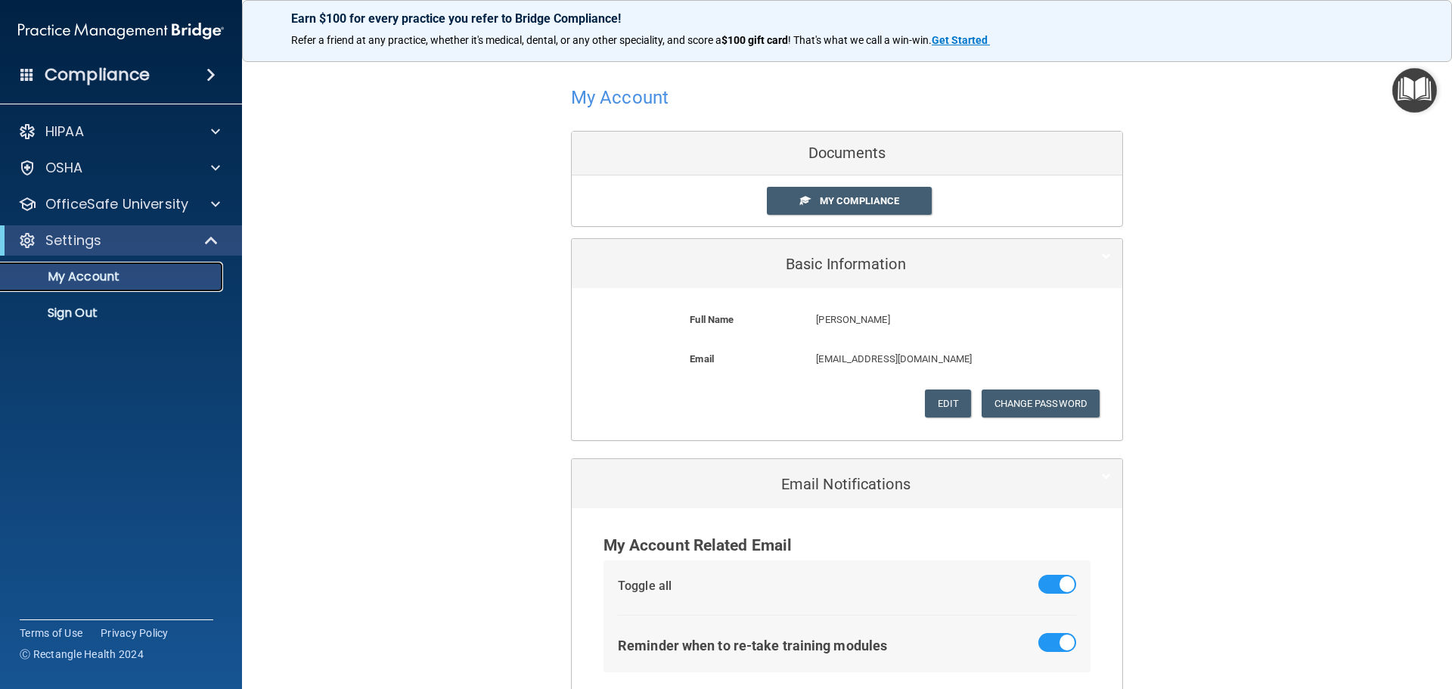
click at [135, 274] on p "My Account" at bounding box center [113, 276] width 206 height 15
click at [117, 205] on p "OfficeSafe University" at bounding box center [116, 204] width 143 height 18
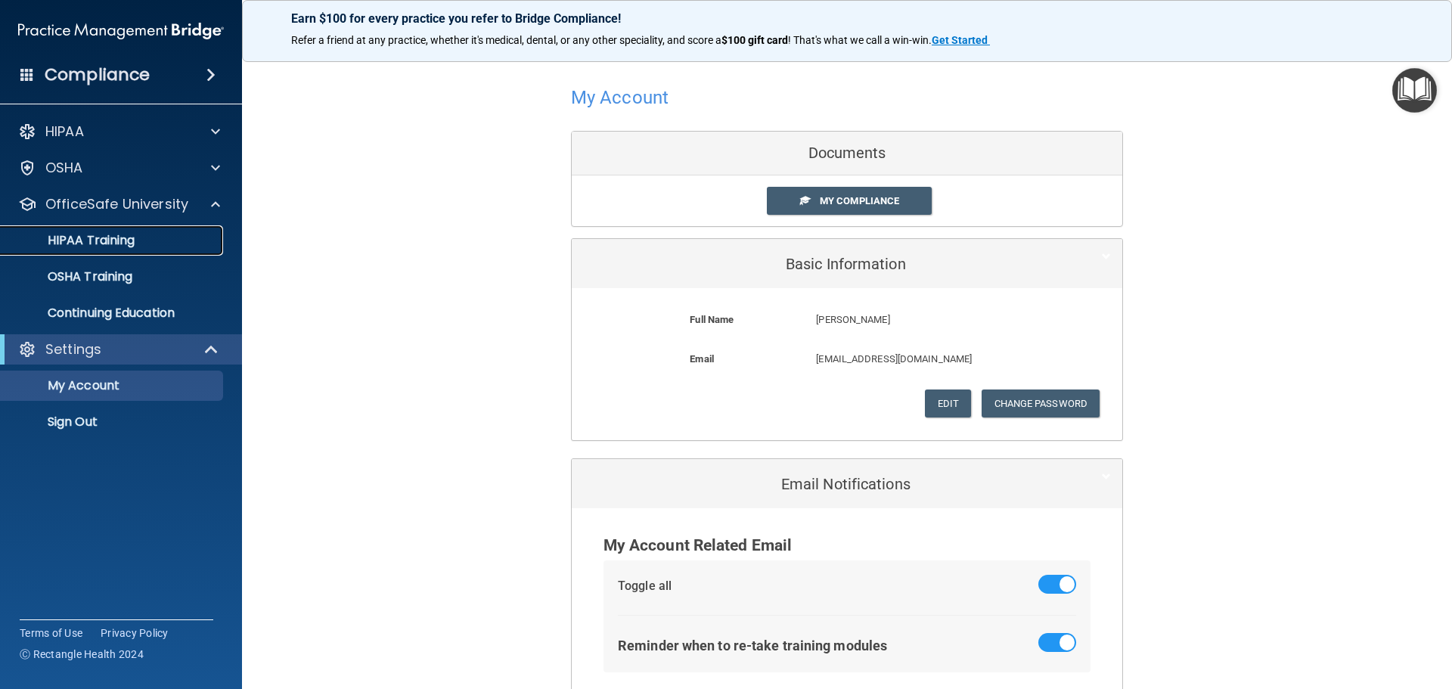
click at [108, 245] on p "HIPAA Training" at bounding box center [72, 240] width 125 height 15
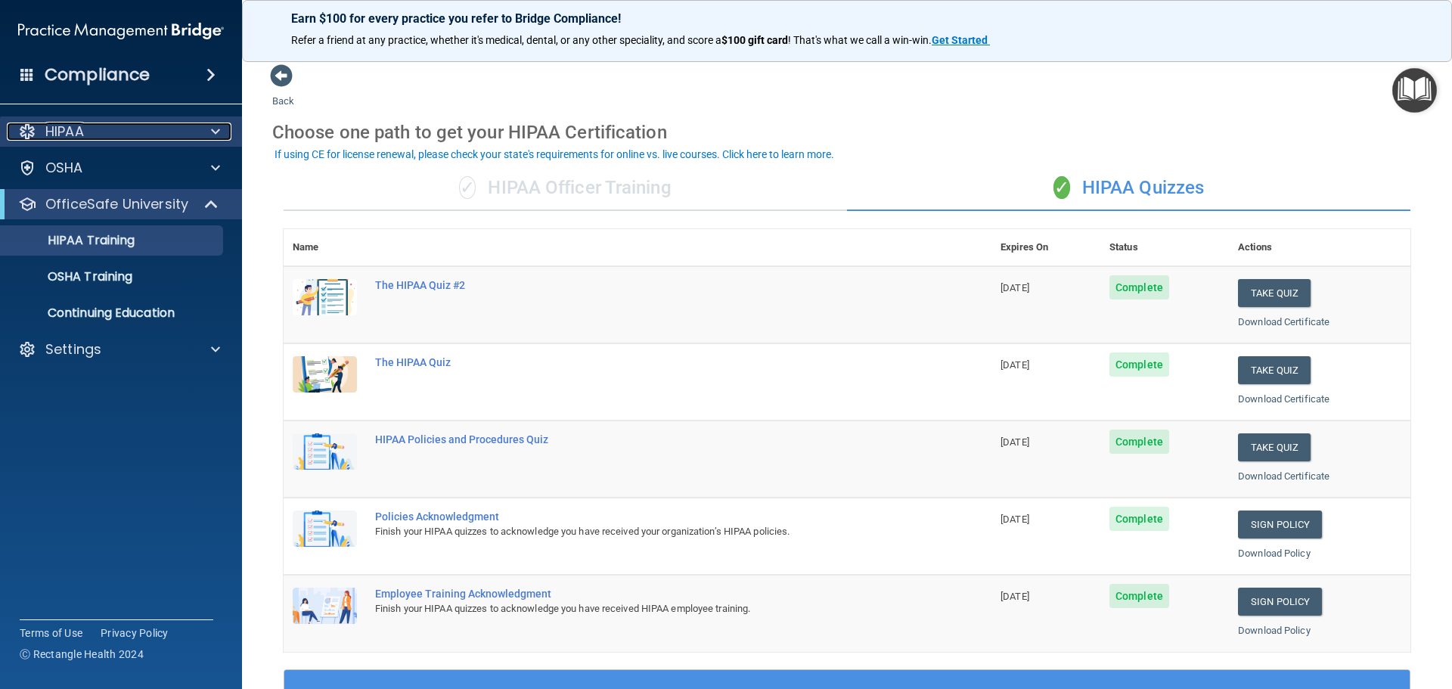
click at [63, 127] on p "HIPAA" at bounding box center [64, 131] width 39 height 18
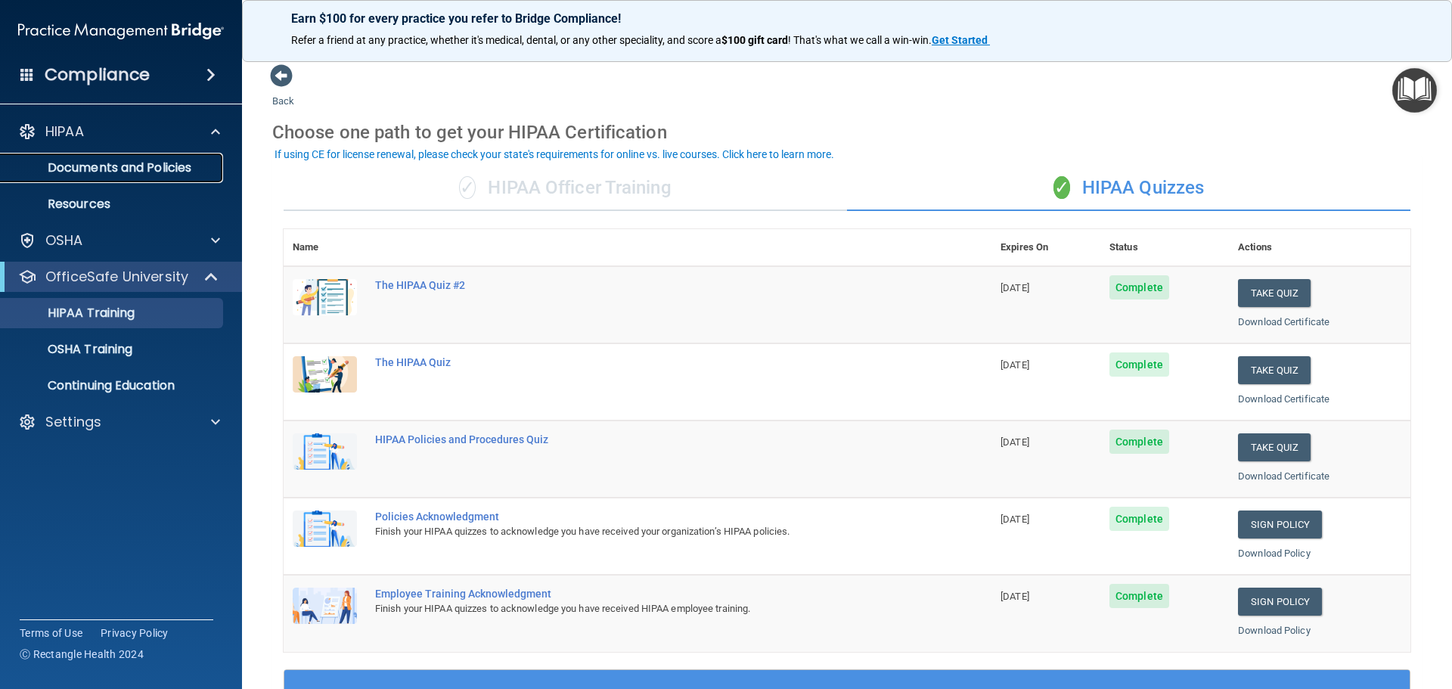
click at [113, 170] on p "Documents and Policies" at bounding box center [113, 167] width 206 height 15
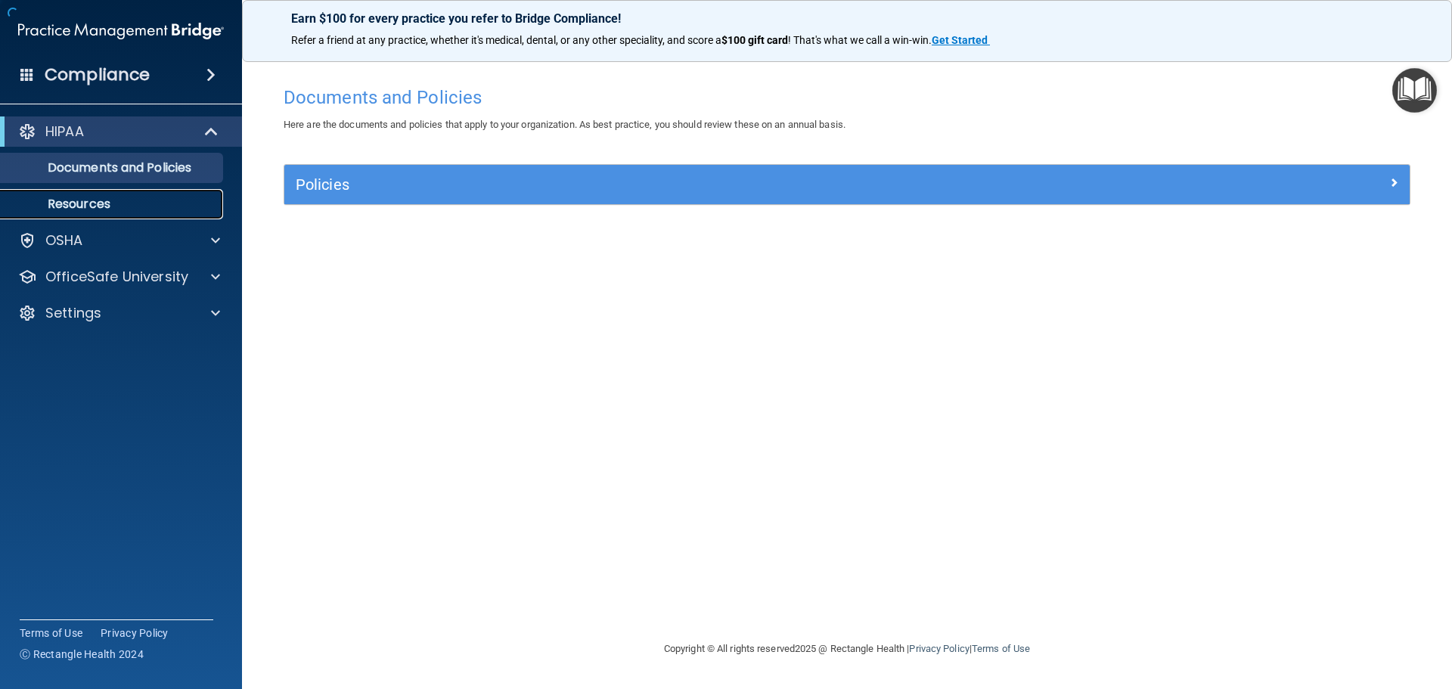
click at [106, 199] on p "Resources" at bounding box center [113, 204] width 206 height 15
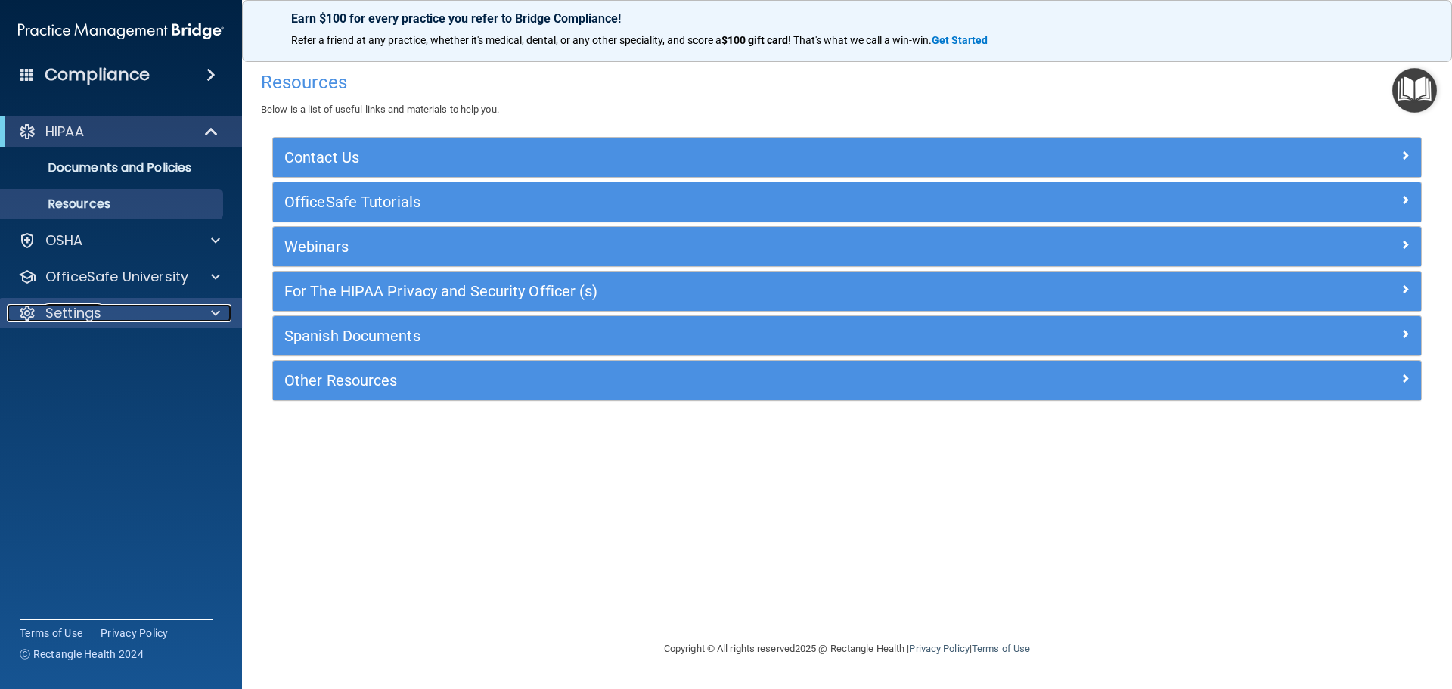
click at [101, 305] on div "Settings" at bounding box center [101, 313] width 188 height 18
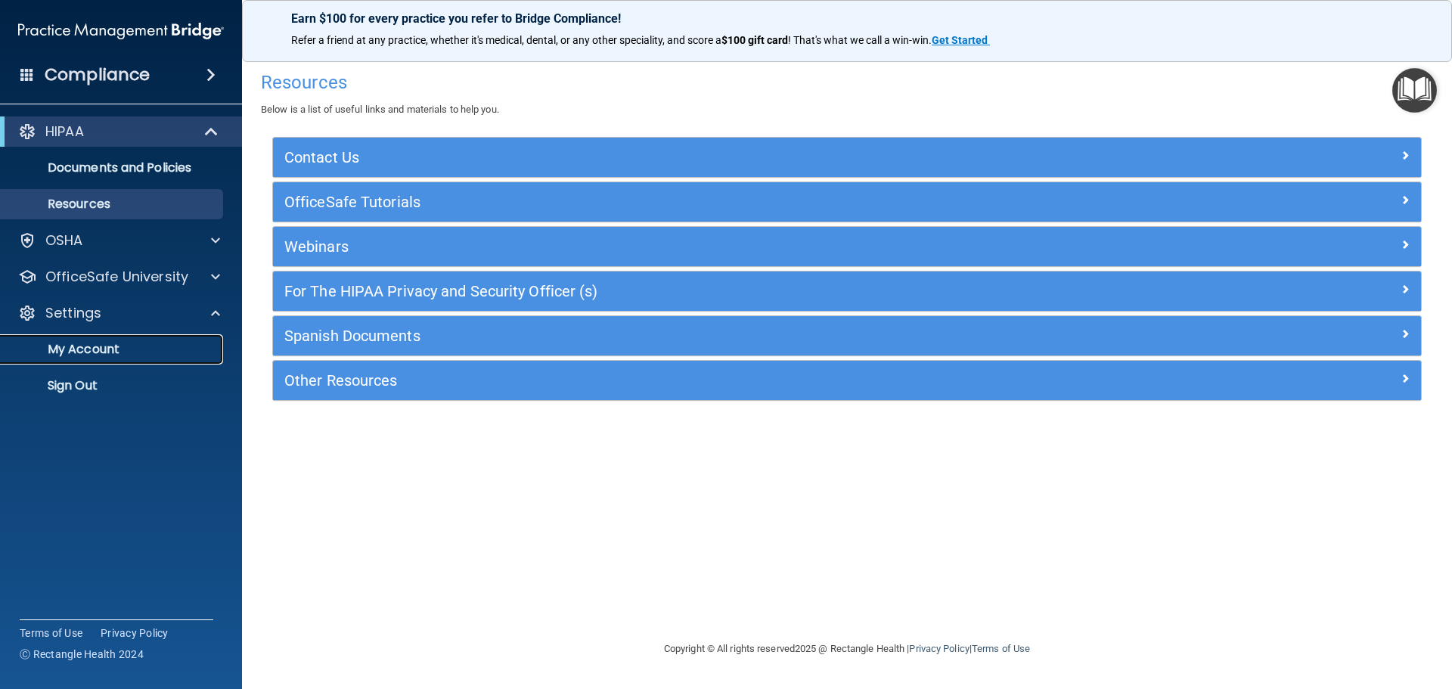
click at [107, 350] on p "My Account" at bounding box center [113, 349] width 206 height 15
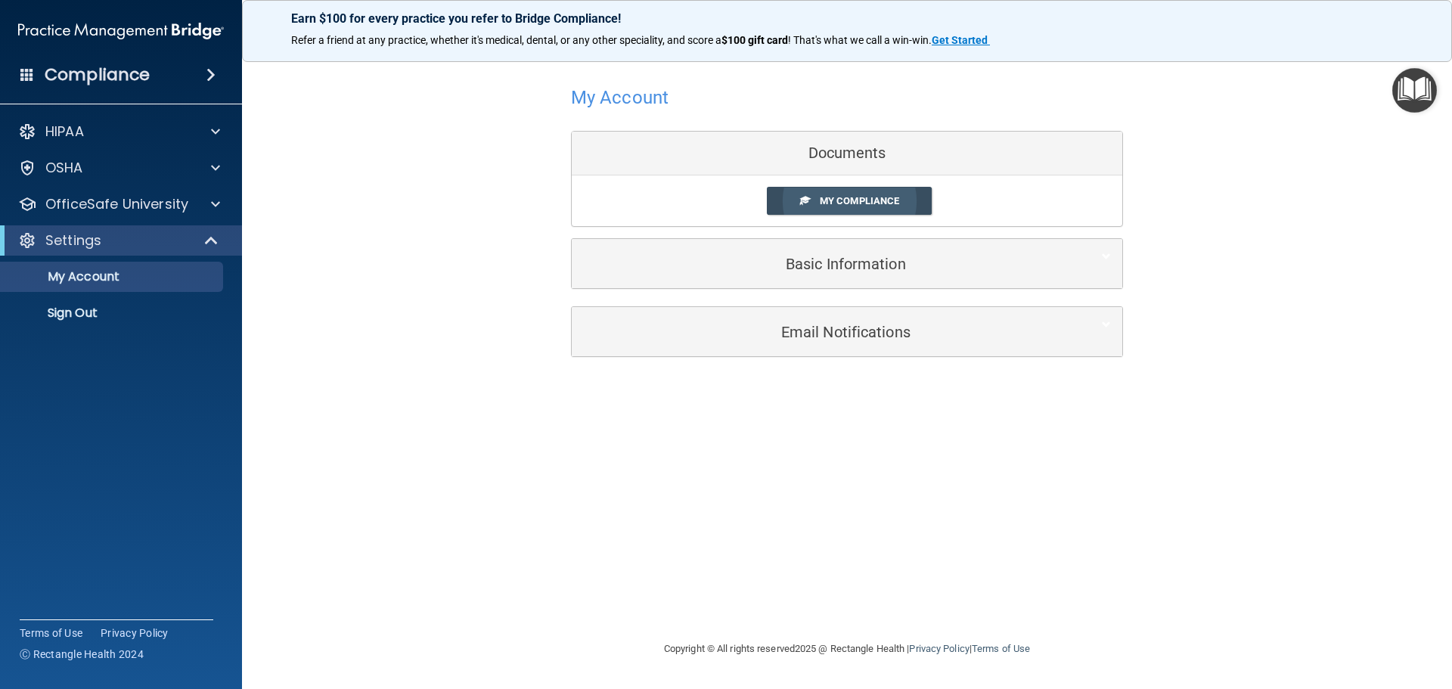
click at [820, 199] on span "My Compliance" at bounding box center [859, 200] width 79 height 11
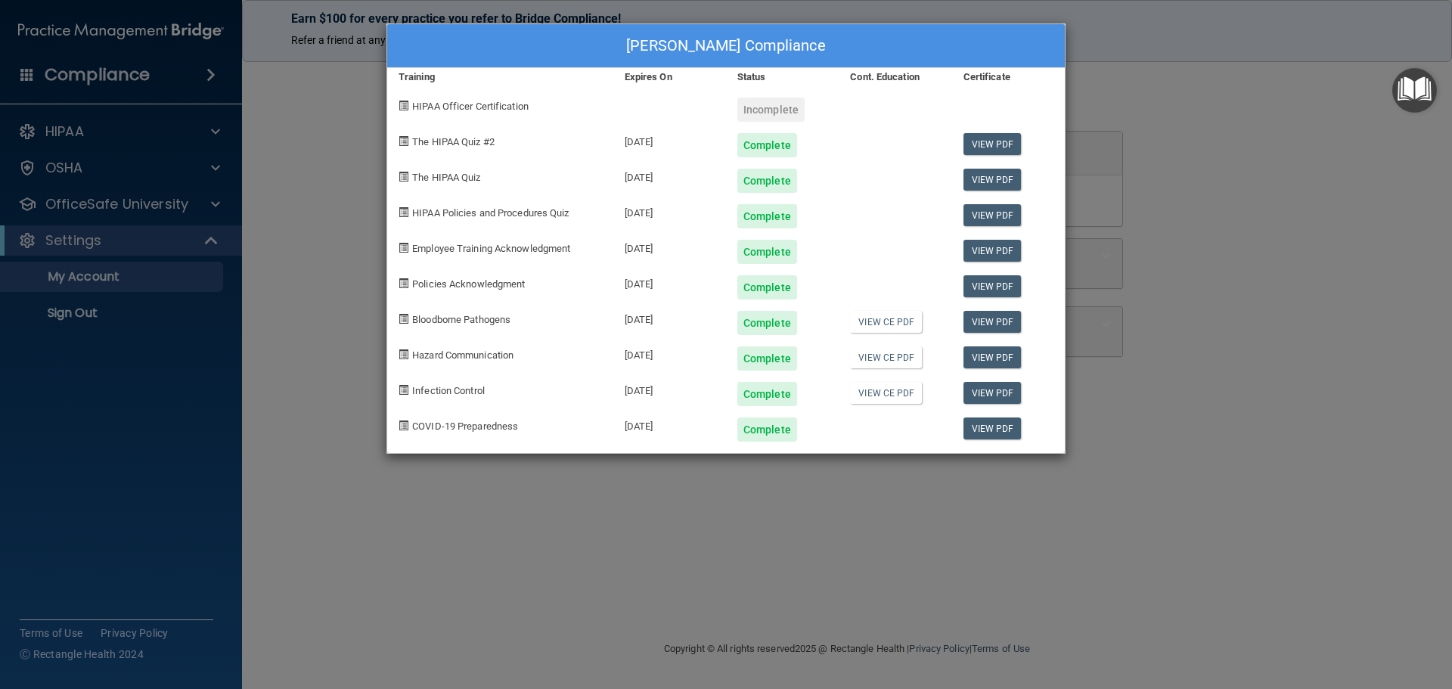
click at [756, 107] on div "Incomplete" at bounding box center [770, 110] width 67 height 24
click at [408, 58] on div "[PERSON_NAME] Compliance" at bounding box center [725, 46] width 677 height 44
click at [240, 118] on div "[PERSON_NAME] Compliance Training Expires On Status Cont. Education Certificate…" at bounding box center [726, 344] width 1452 height 689
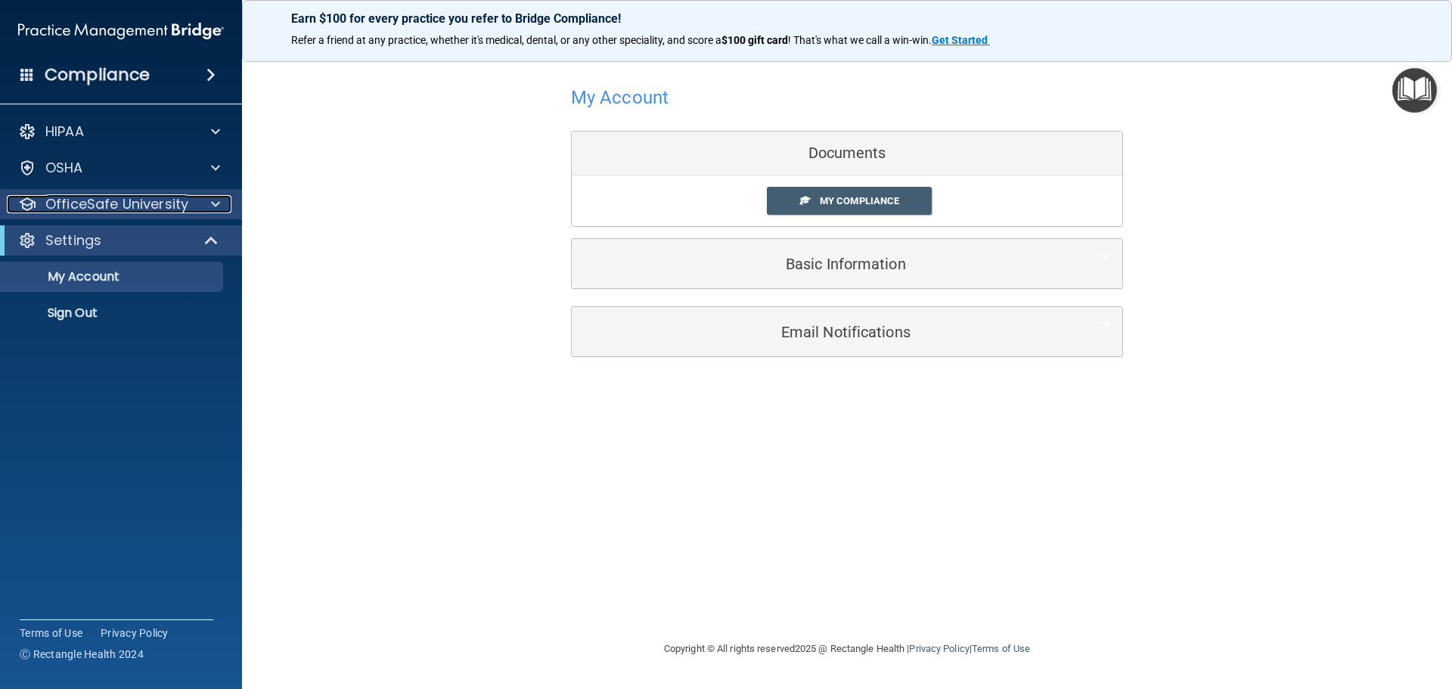
click at [112, 204] on p "OfficeSafe University" at bounding box center [116, 204] width 143 height 18
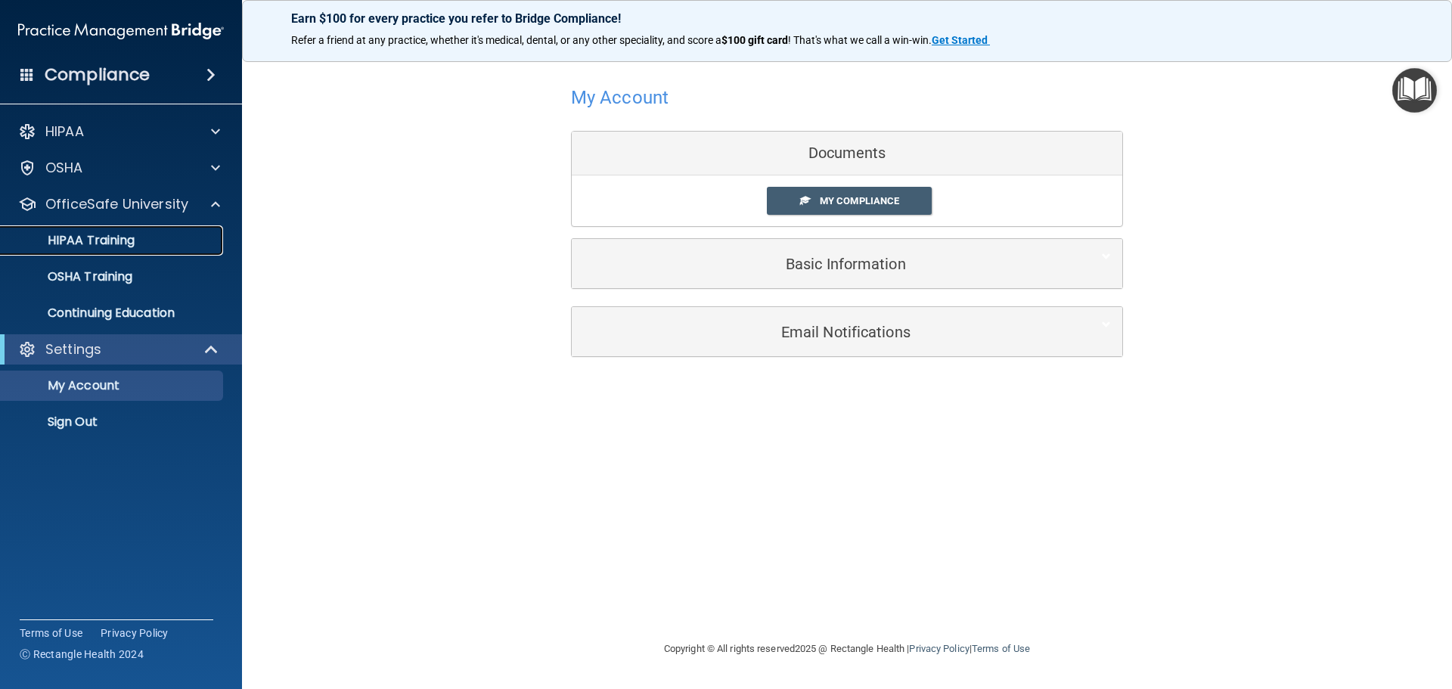
click at [164, 238] on div "HIPAA Training" at bounding box center [113, 240] width 206 height 15
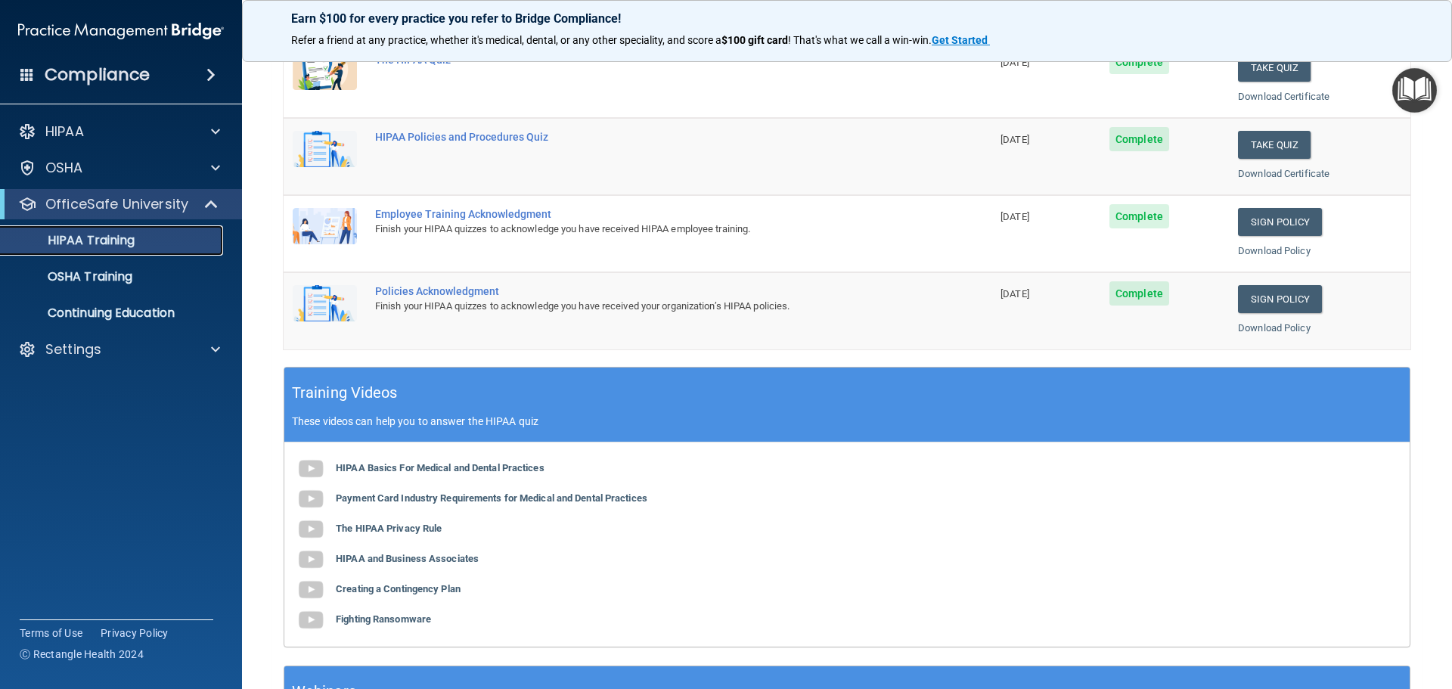
scroll to position [450, 0]
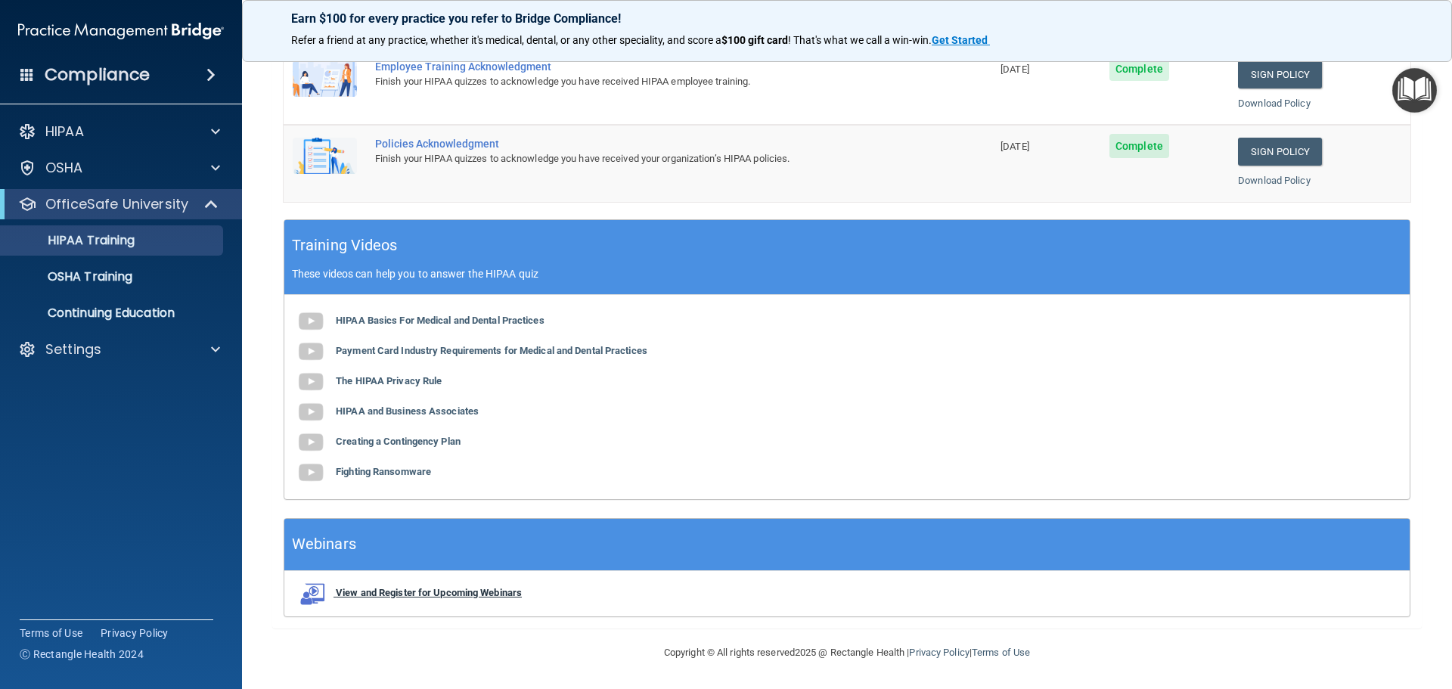
click at [510, 591] on b "View and Register for Upcoming Webinars" at bounding box center [429, 592] width 186 height 11
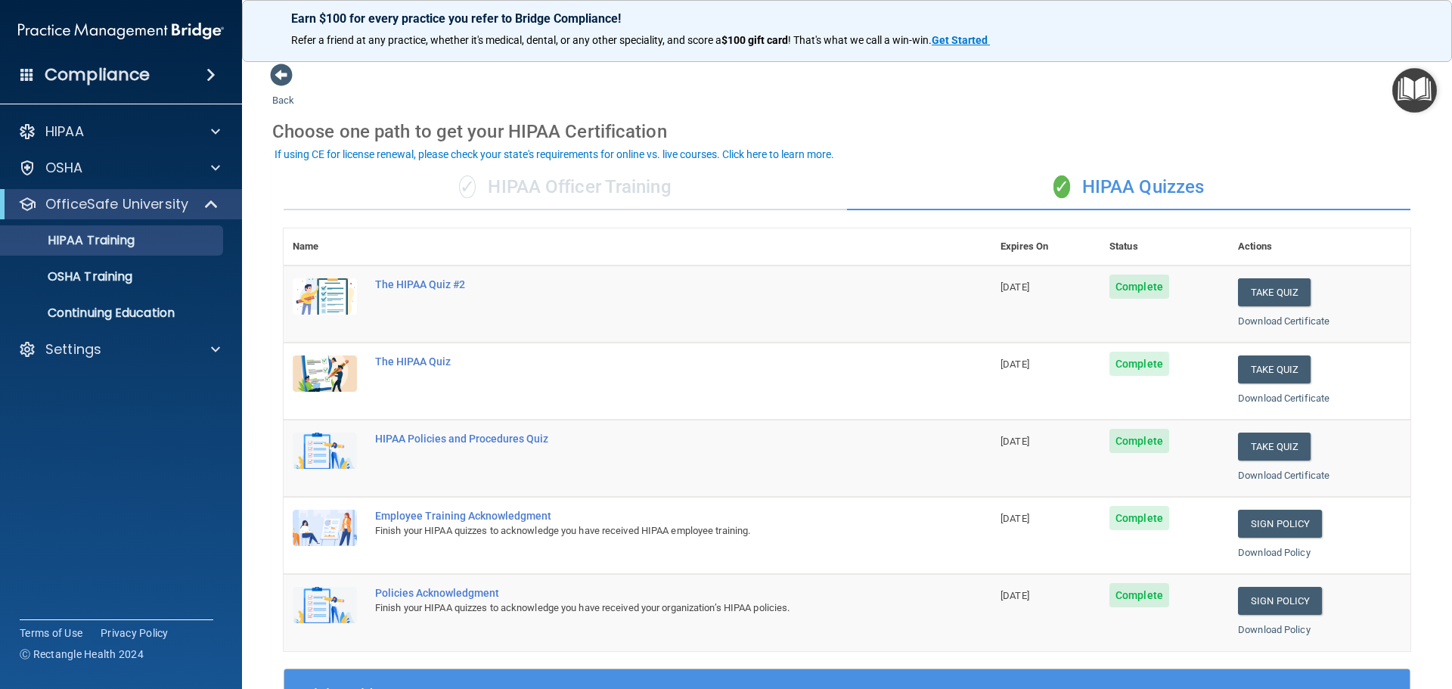
scroll to position [0, 0]
